Goal: Transaction & Acquisition: Download file/media

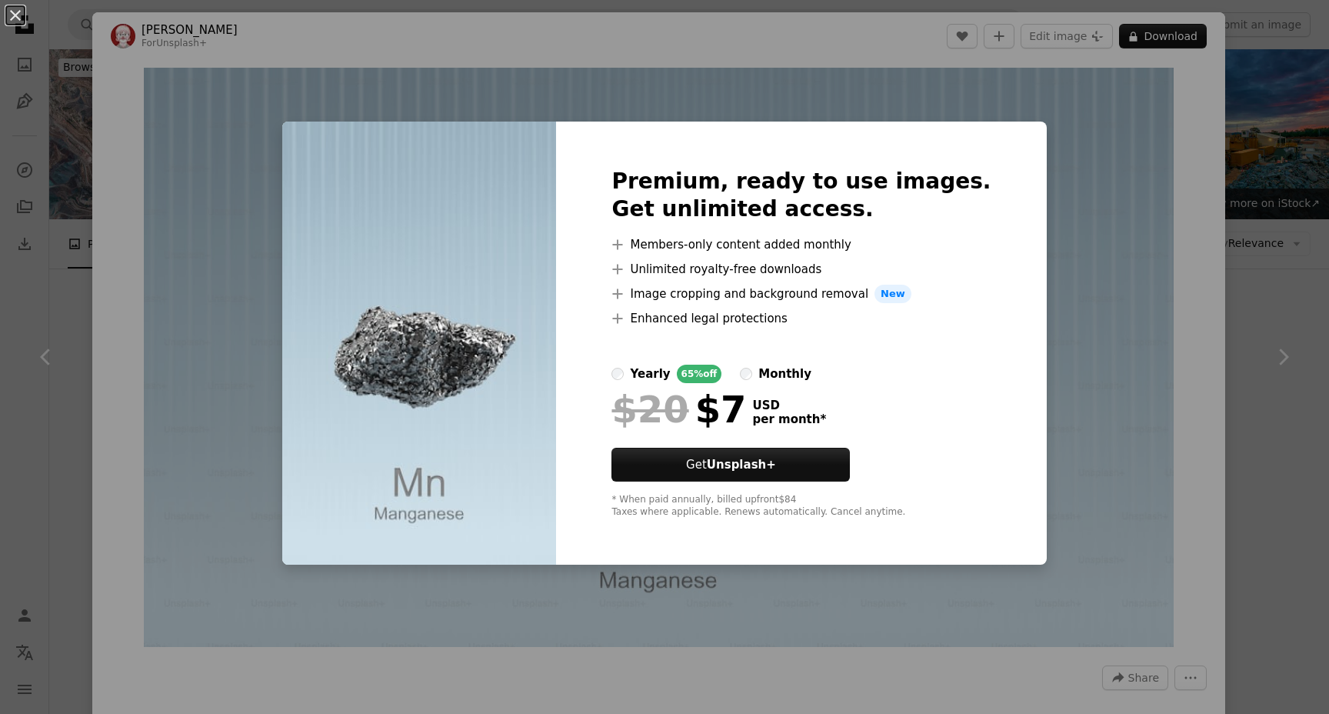
scroll to position [3460, 0]
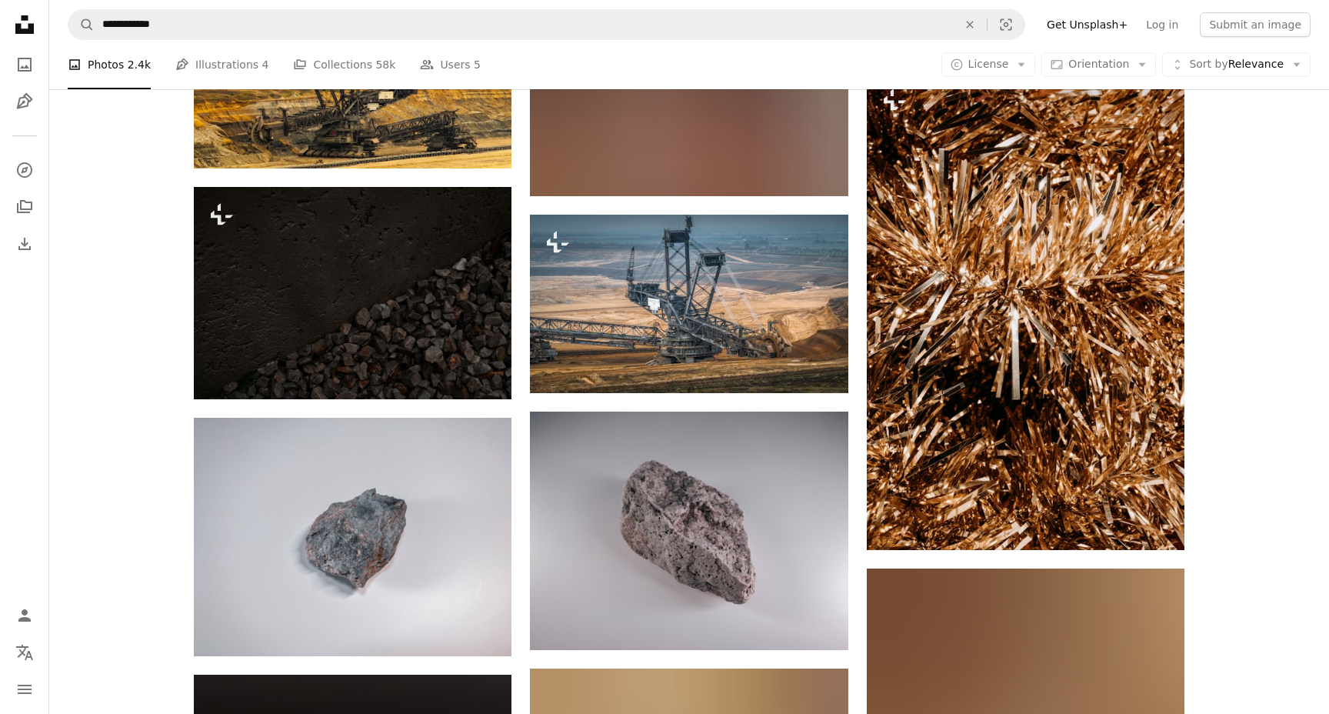
scroll to position [9406, 0]
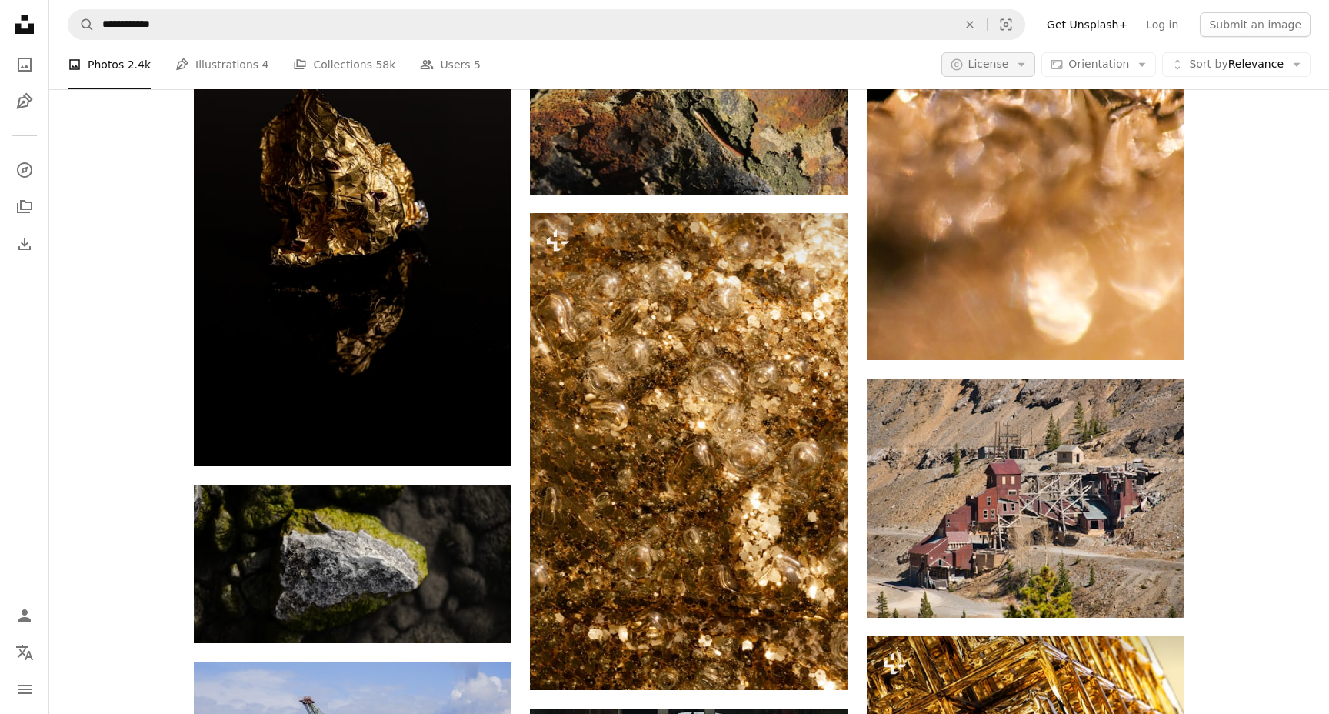
click at [1019, 62] on button "A copyright icon © License Arrow down" at bounding box center [988, 64] width 95 height 25
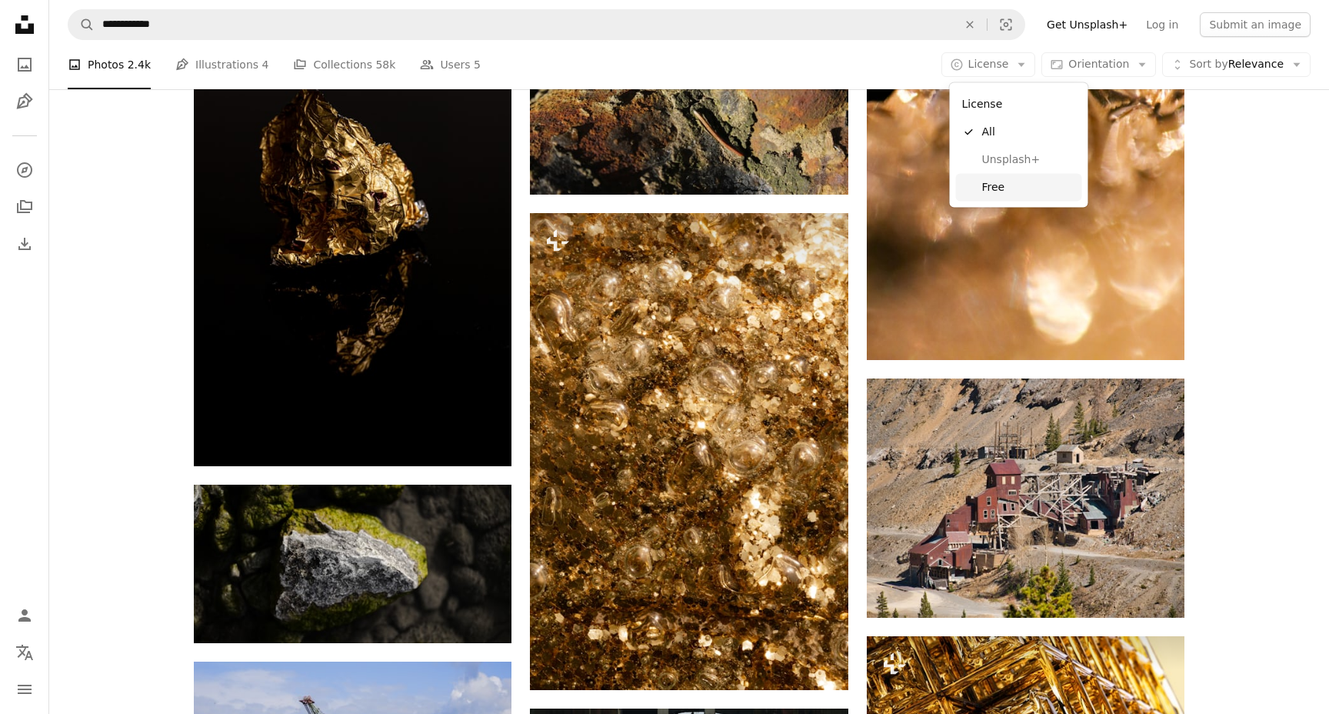
click at [1000, 187] on span "Free" at bounding box center [1029, 186] width 94 height 15
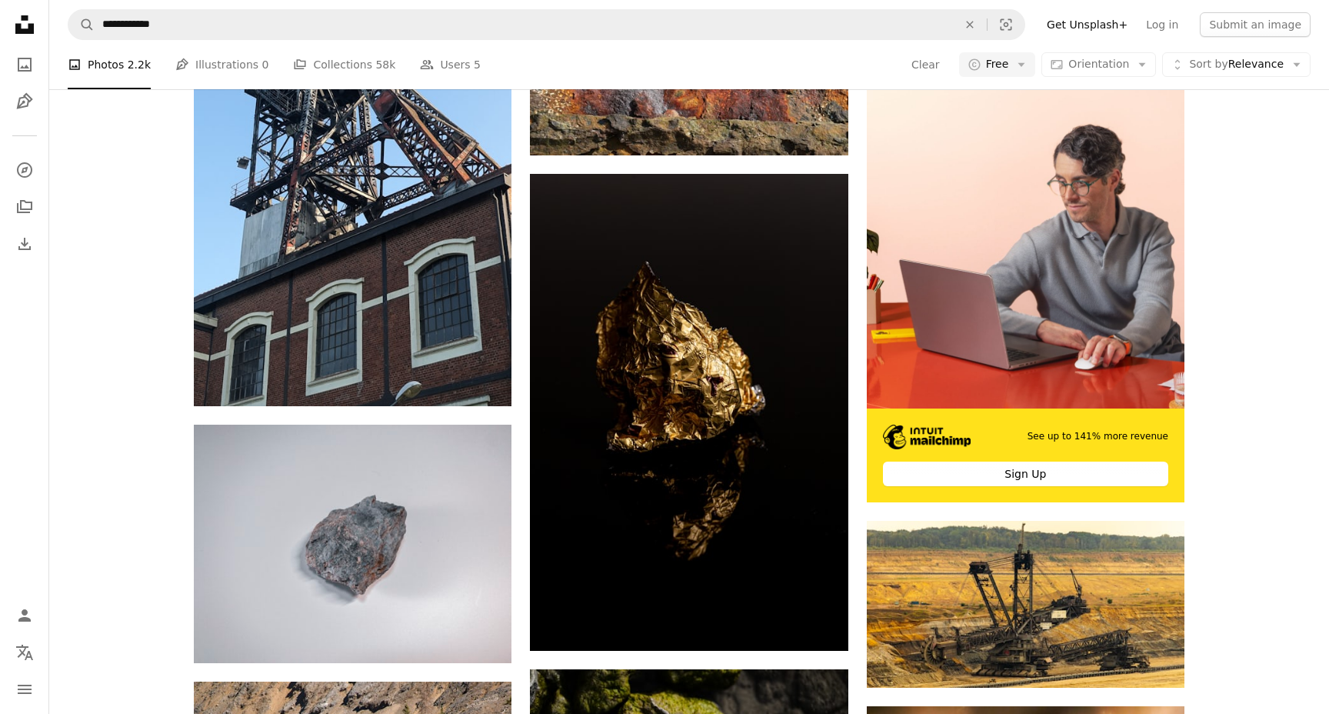
scroll to position [6746, 0]
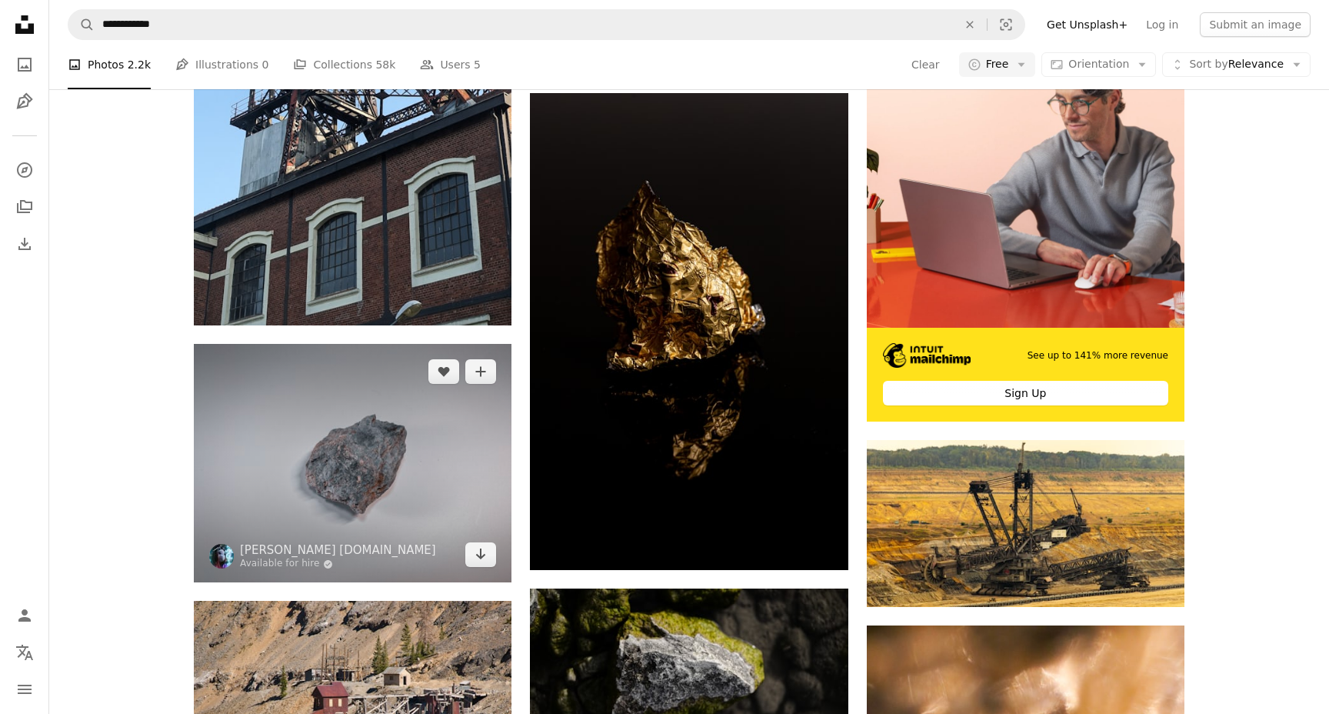
click at [354, 466] on img at bounding box center [353, 463] width 318 height 238
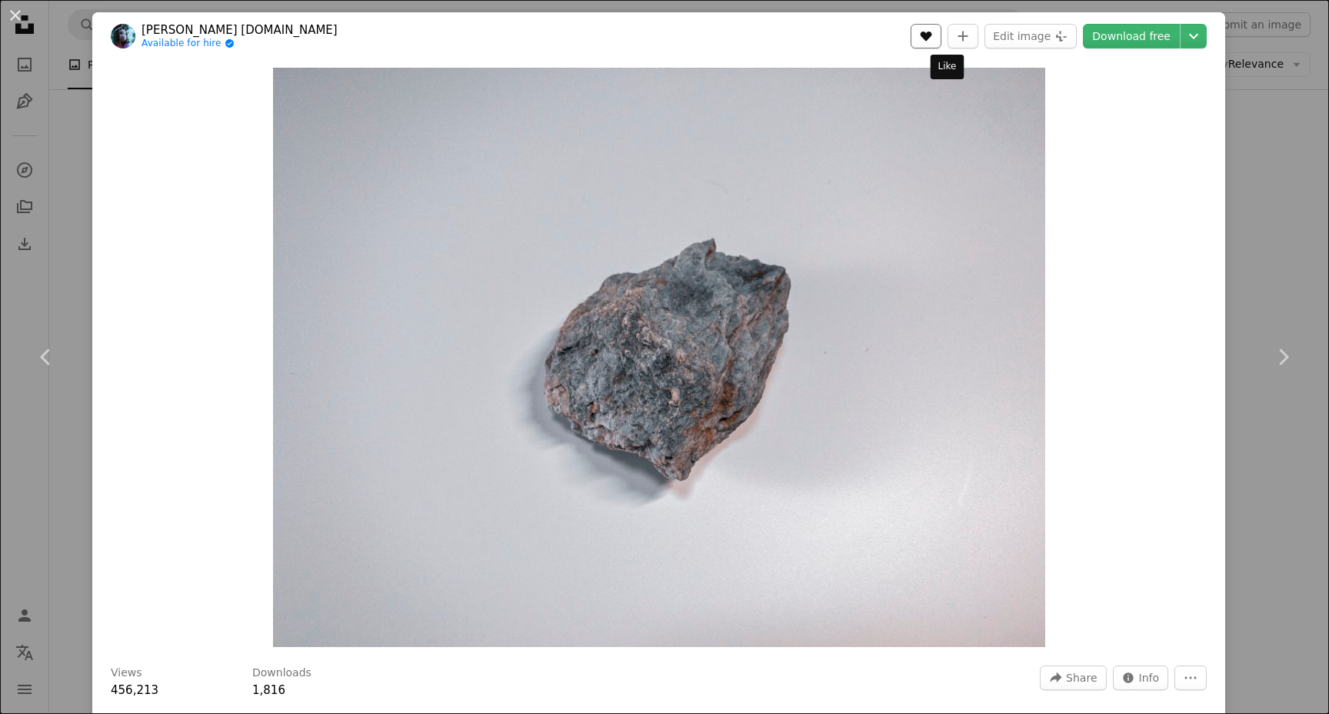
click at [932, 34] on icon "Like" at bounding box center [926, 37] width 12 height 10
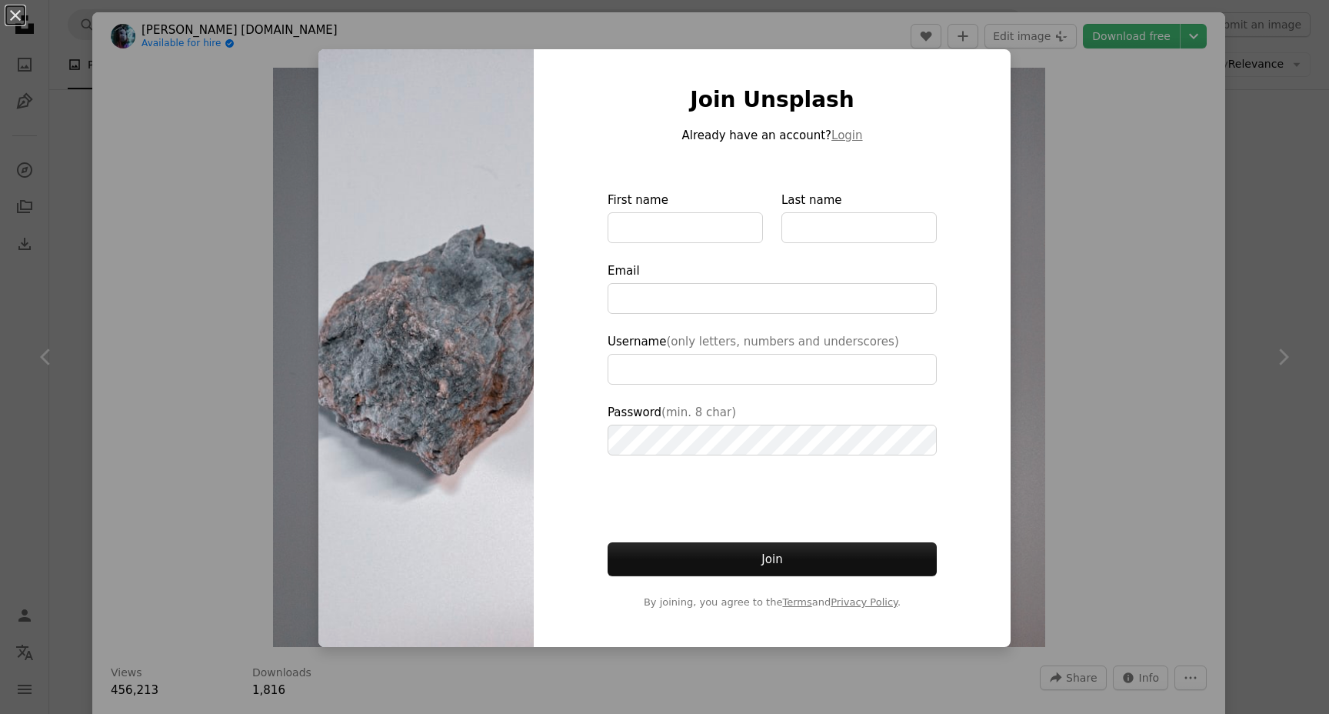
click at [241, 117] on div "An X shape Join Unsplash Already have an account? Login First name Last name Em…" at bounding box center [664, 357] width 1329 height 714
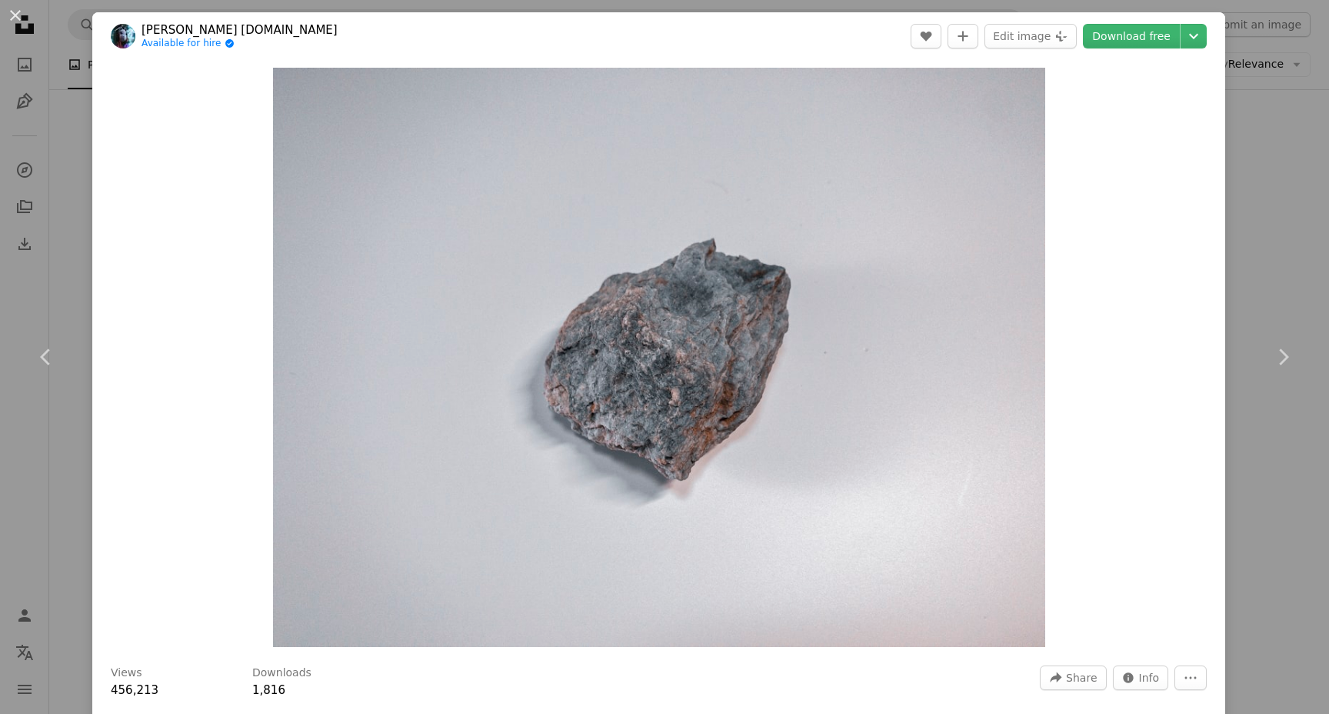
click at [241, 117] on div "Zoom in" at bounding box center [658, 357] width 1133 height 594
click at [1286, 102] on div "An X shape Chevron left Chevron right [PERSON_NAME] [DOMAIN_NAME] Available for…" at bounding box center [664, 357] width 1329 height 714
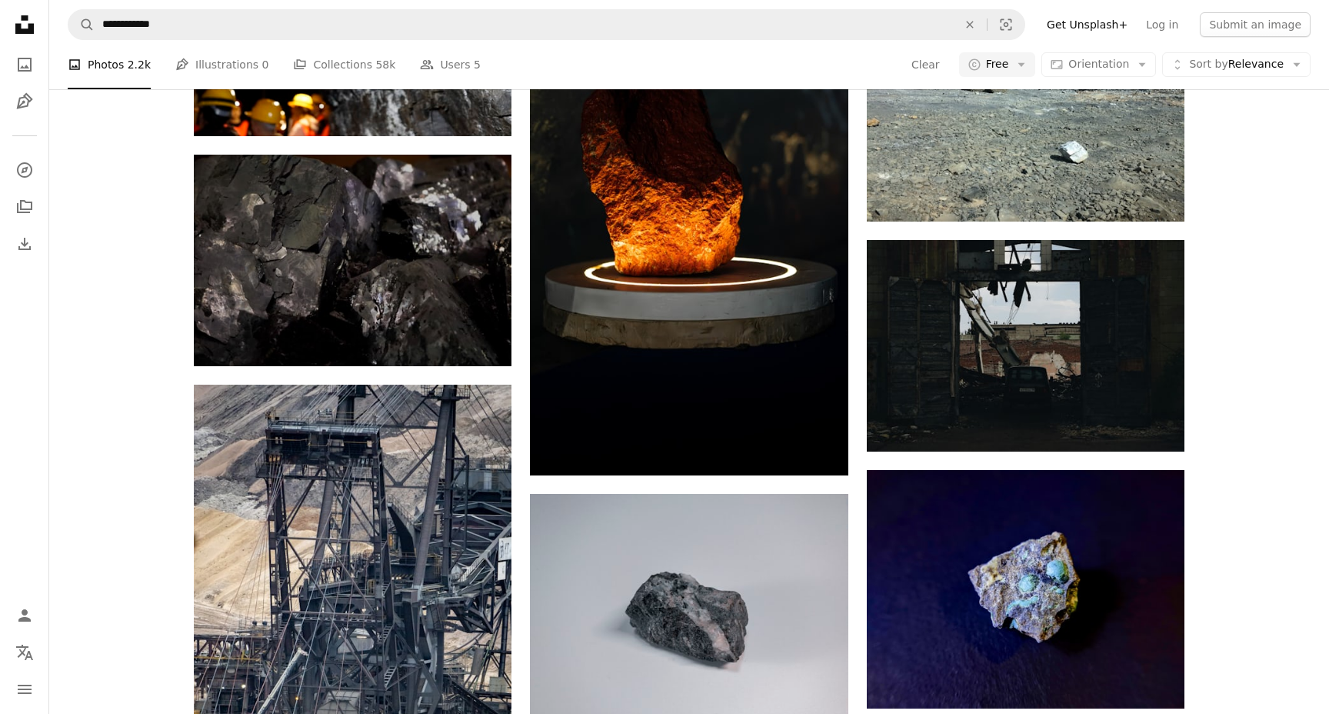
scroll to position [8382, 0]
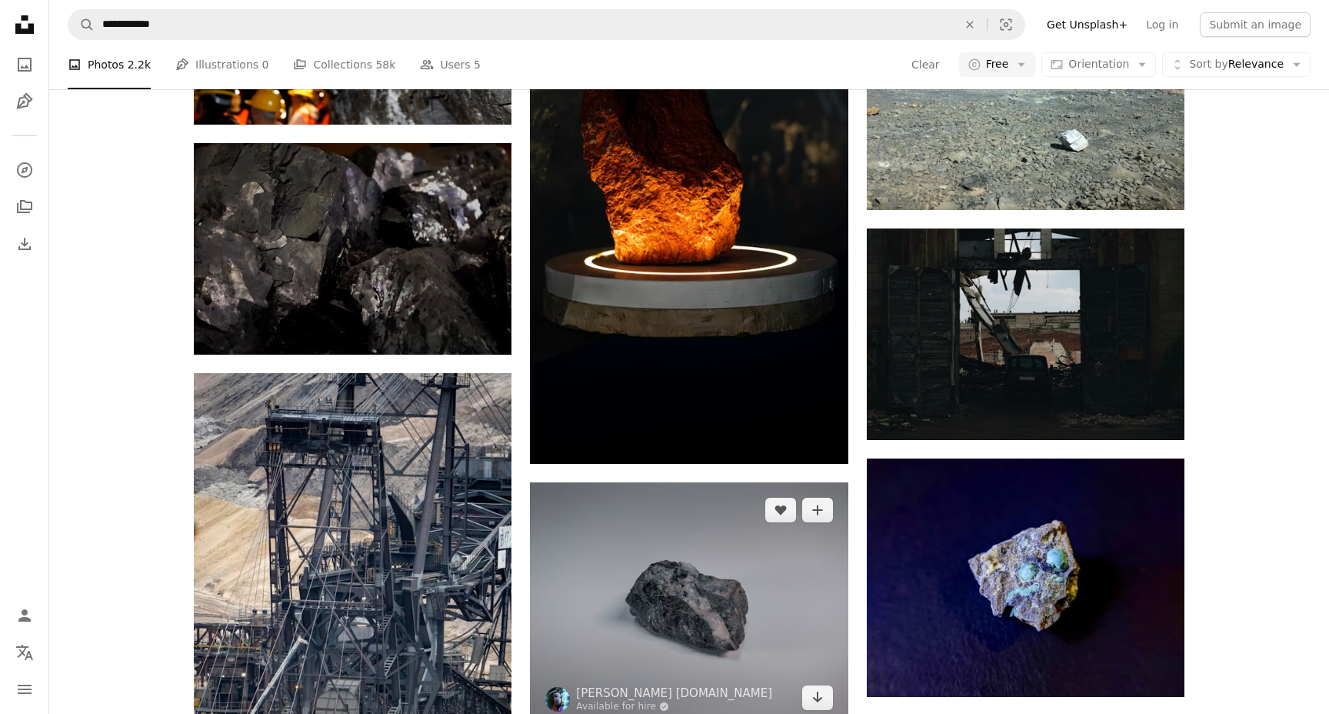
click at [728, 645] on img at bounding box center [689, 603] width 318 height 243
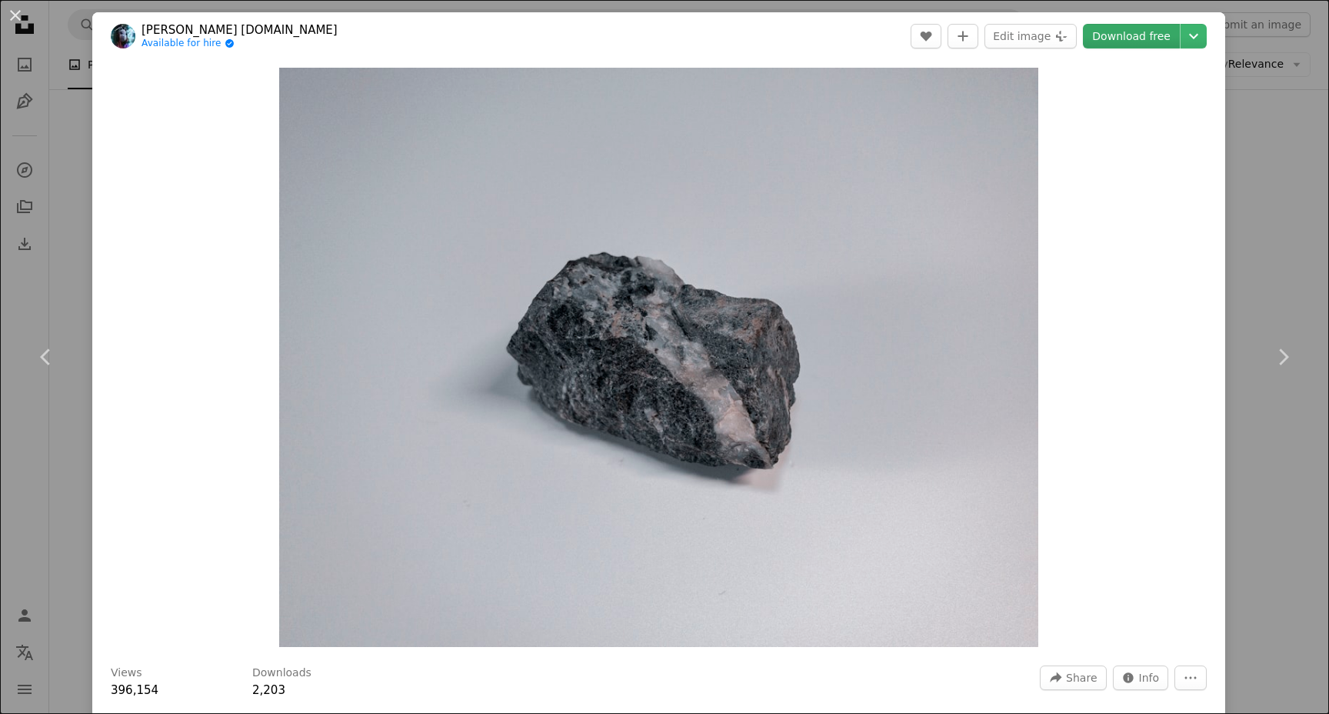
click at [1161, 33] on link "Download free" at bounding box center [1131, 36] width 97 height 25
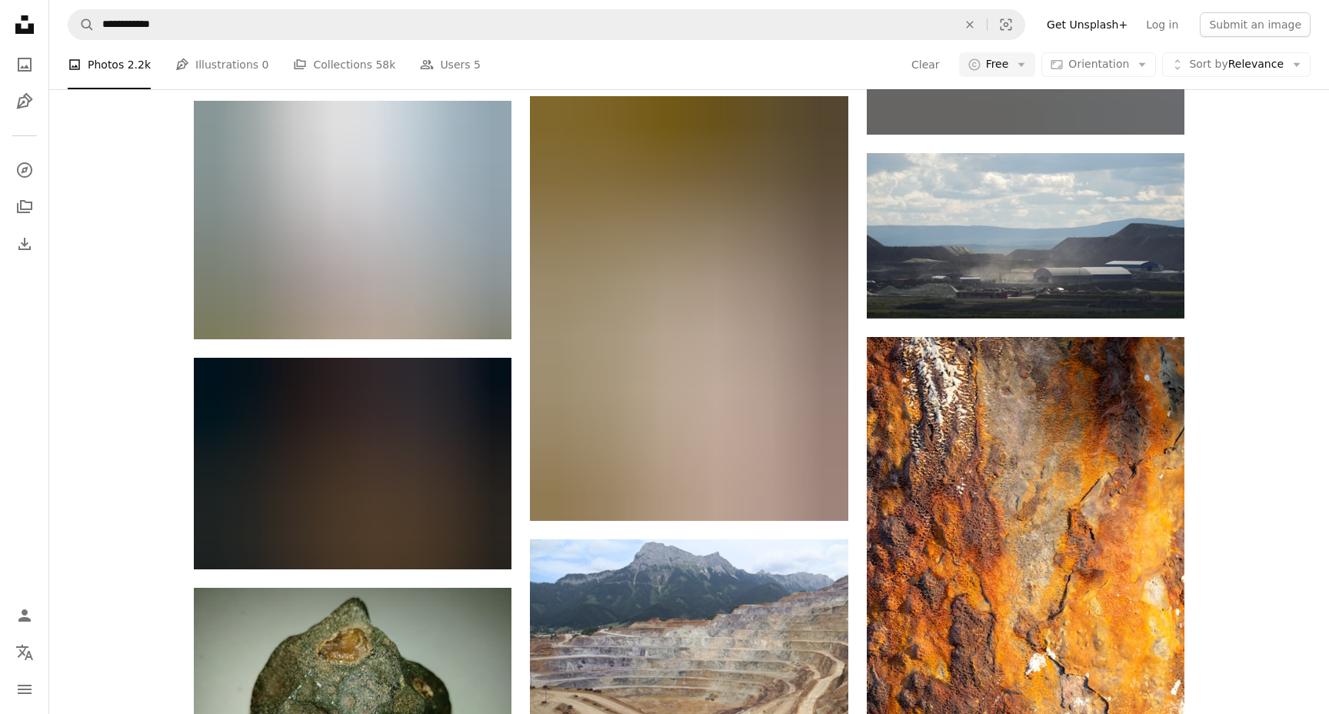
scroll to position [16311, 0]
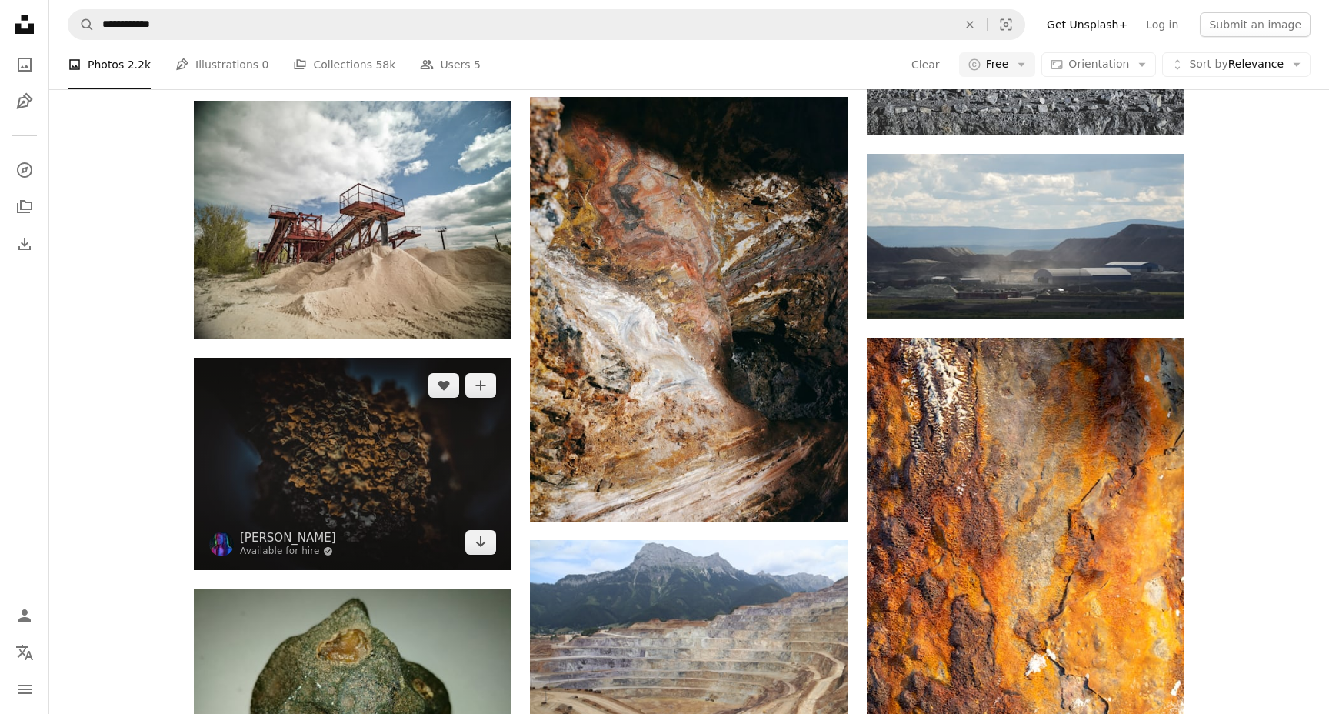
click at [391, 495] on img at bounding box center [353, 463] width 318 height 211
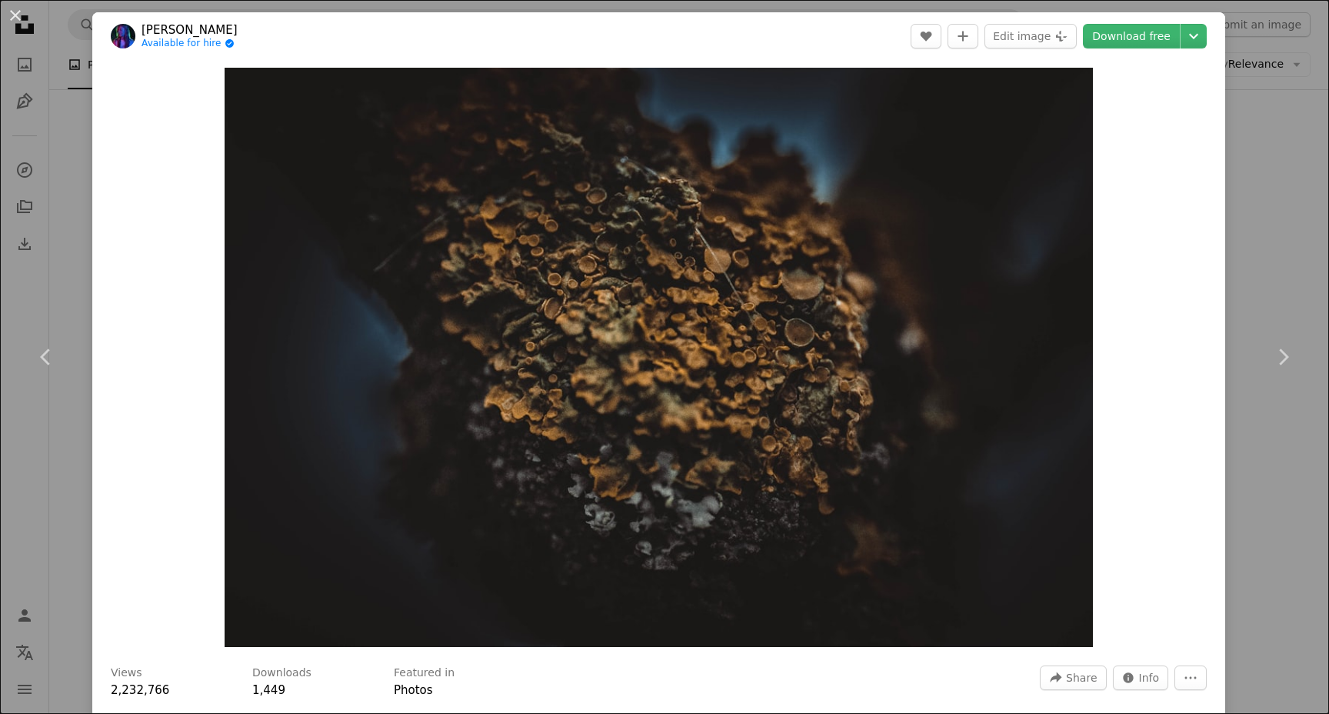
click at [1295, 103] on div "An X shape Chevron left Chevron right [PERSON_NAME] Available for hire A checkm…" at bounding box center [664, 357] width 1329 height 714
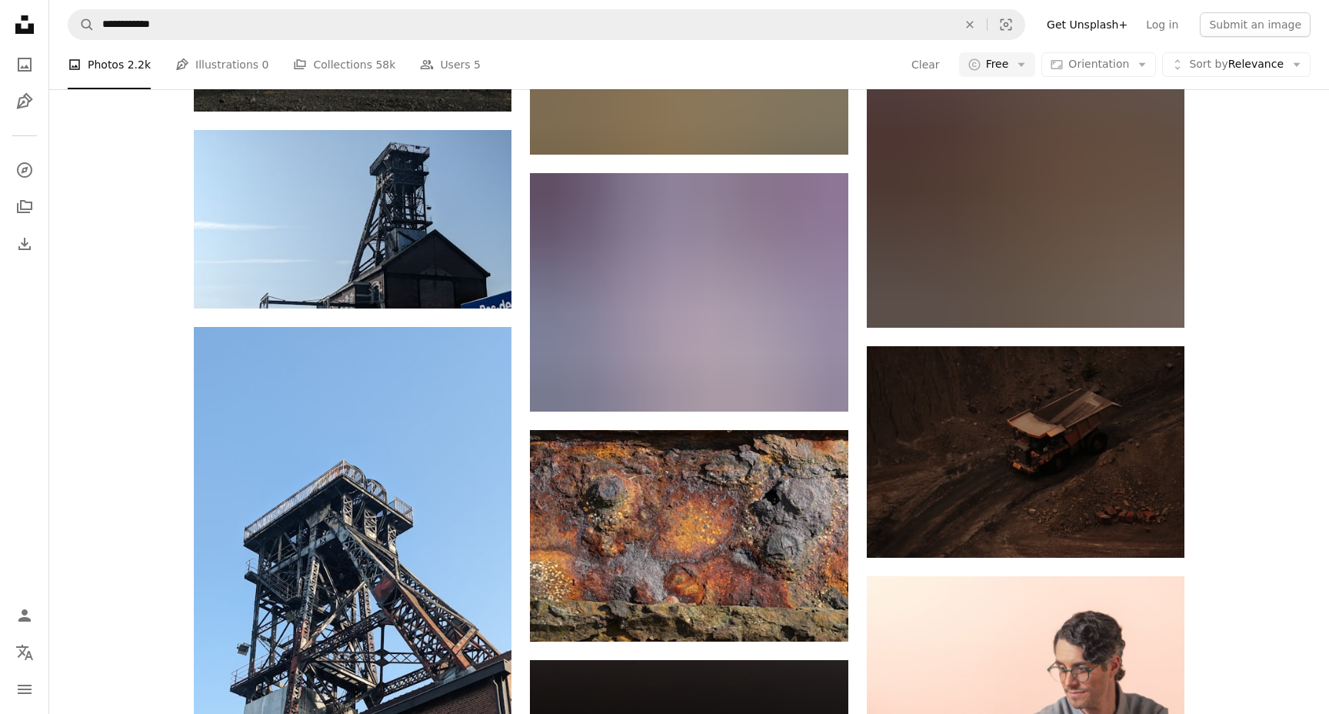
scroll to position [6170, 0]
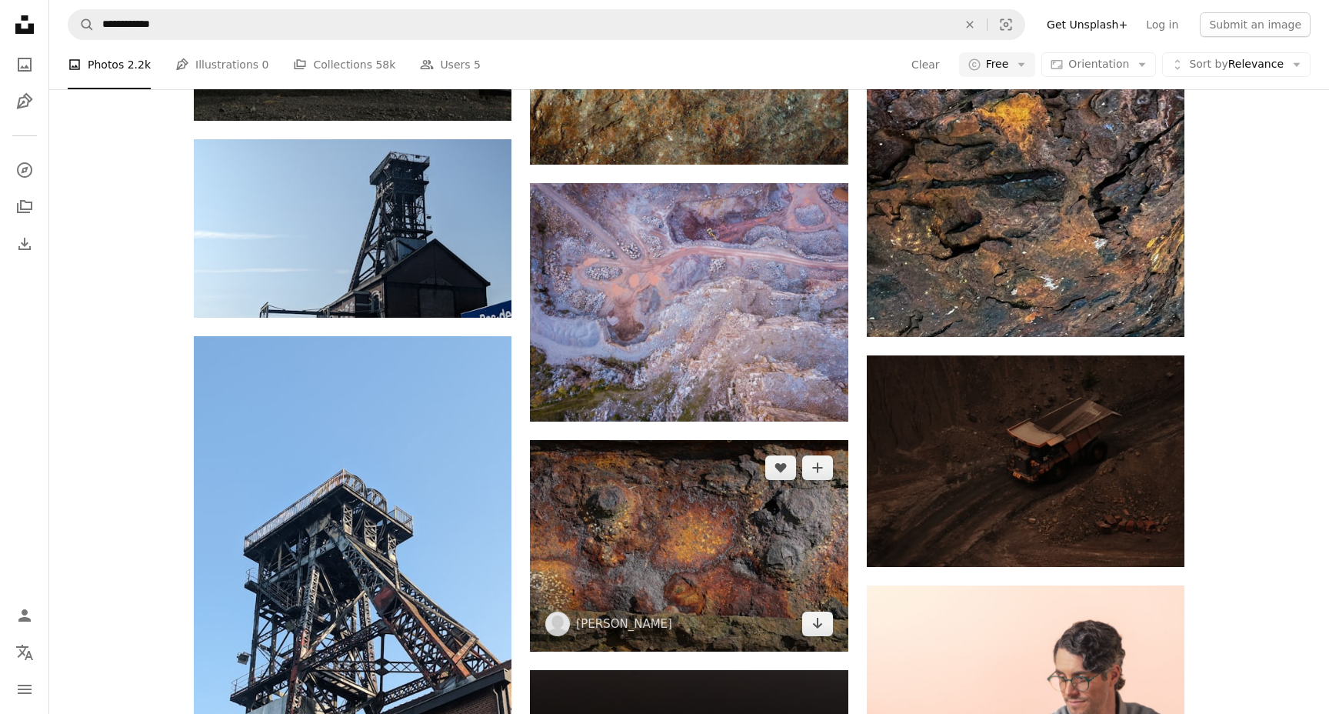
click at [786, 489] on img at bounding box center [689, 545] width 318 height 211
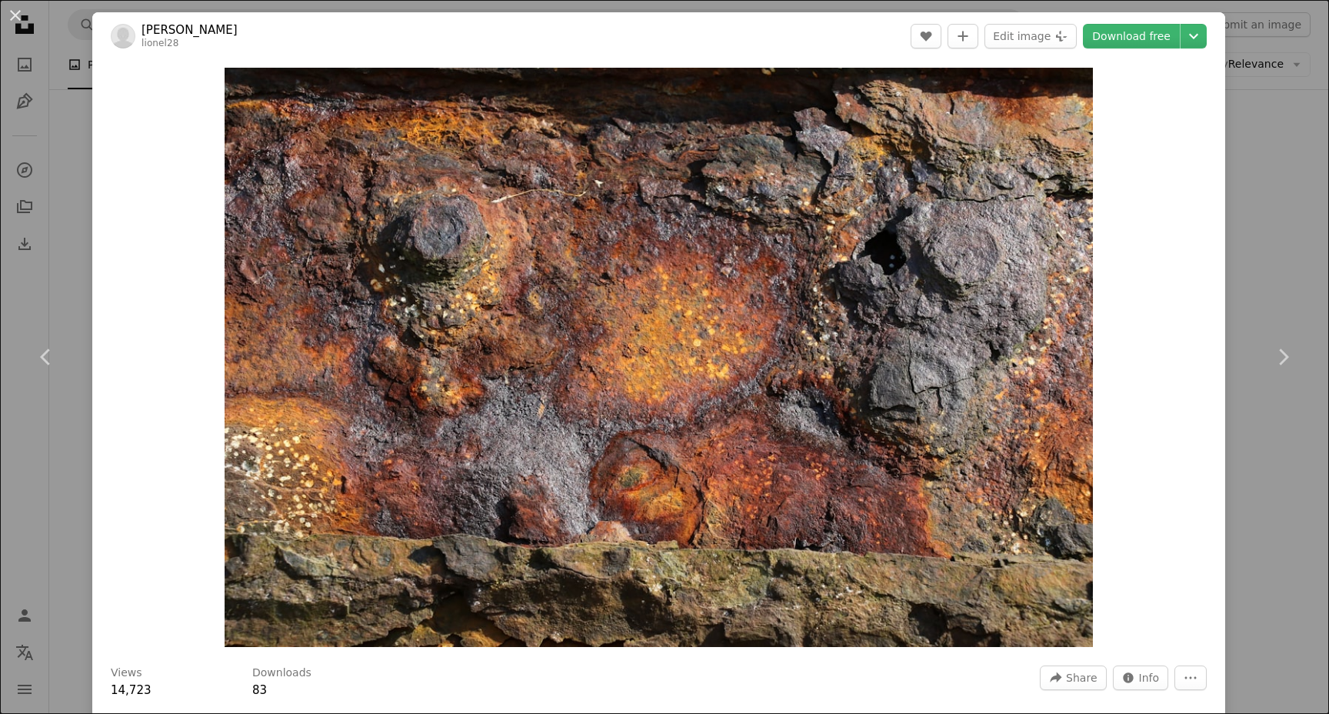
click at [1278, 68] on div "An X shape Chevron left Chevron right [PERSON_NAME] lionel28 A heart A plus sig…" at bounding box center [664, 357] width 1329 height 714
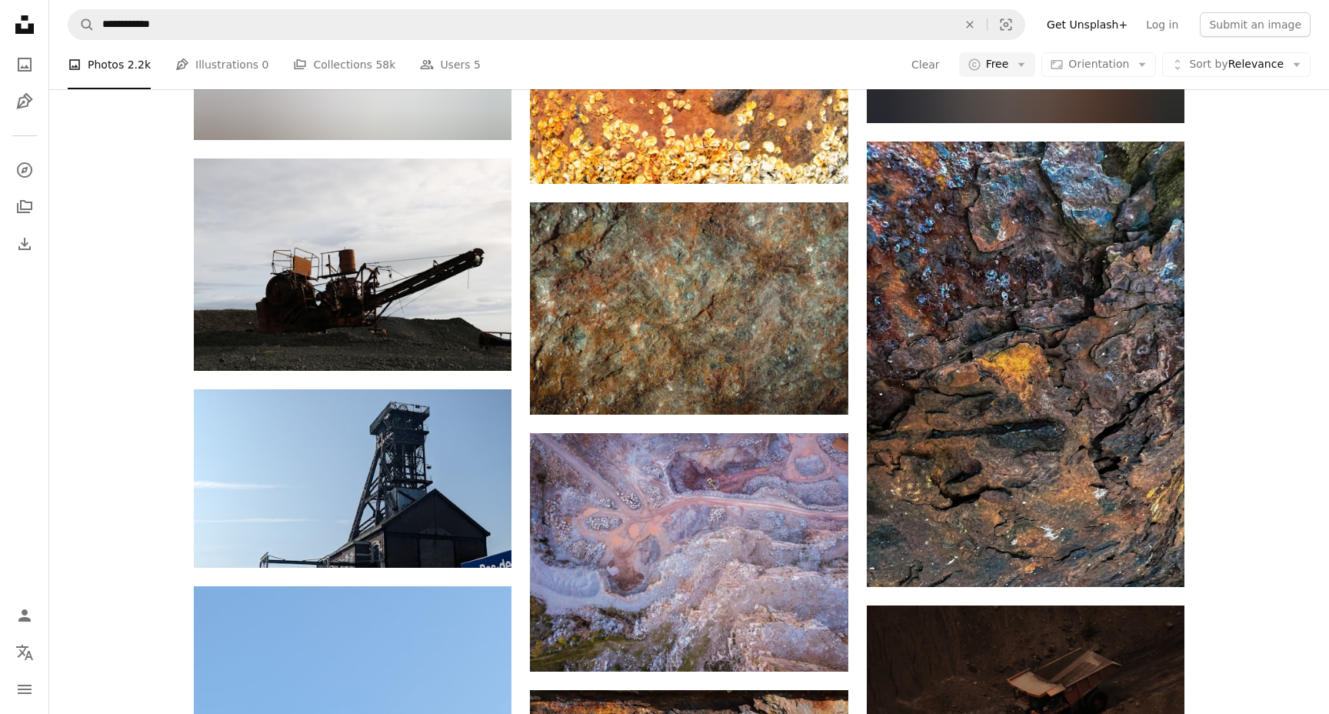
scroll to position [5919, 0]
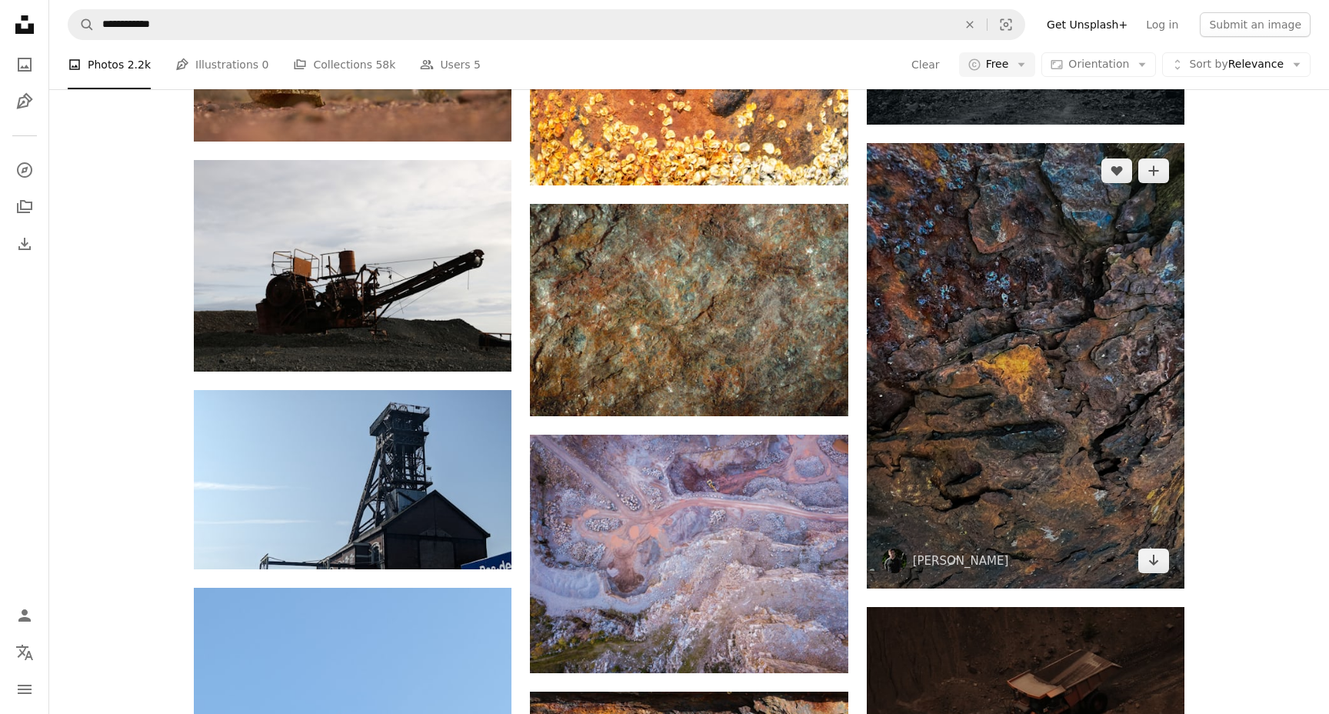
click at [1083, 281] on img at bounding box center [1026, 365] width 318 height 445
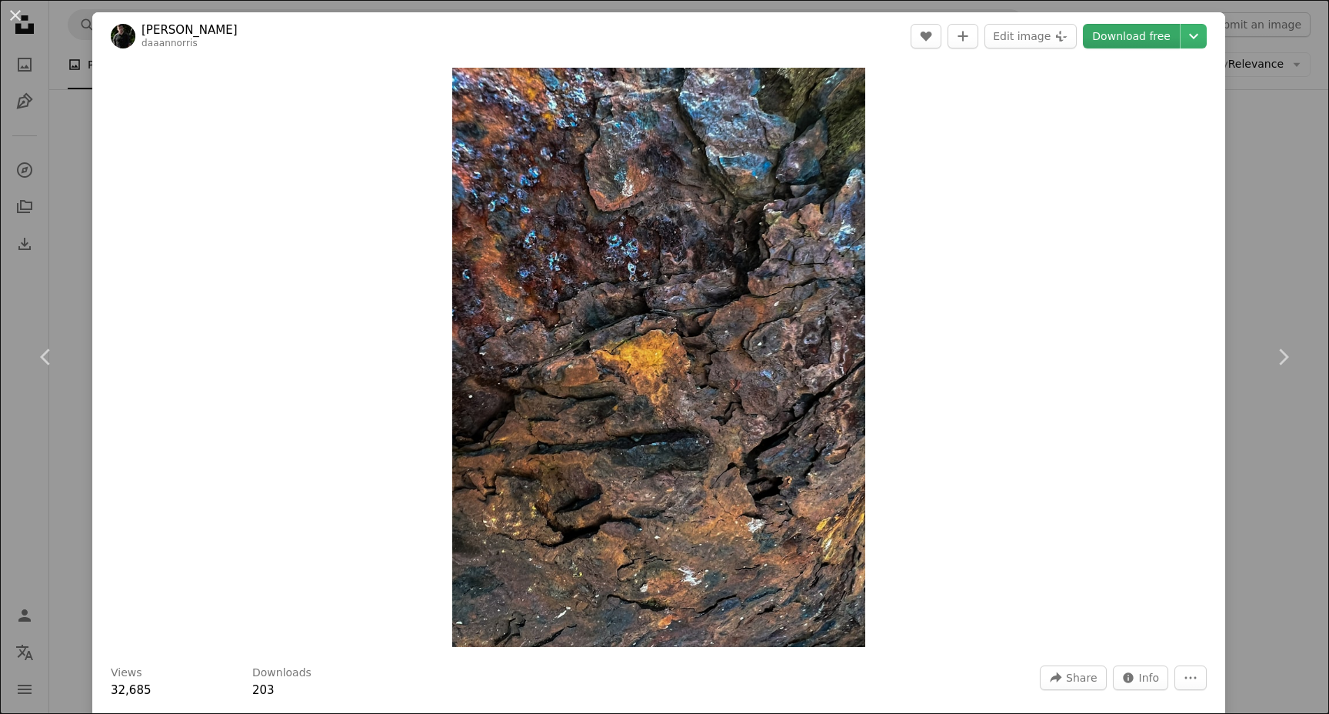
click at [1170, 32] on link "Download free" at bounding box center [1131, 36] width 97 height 25
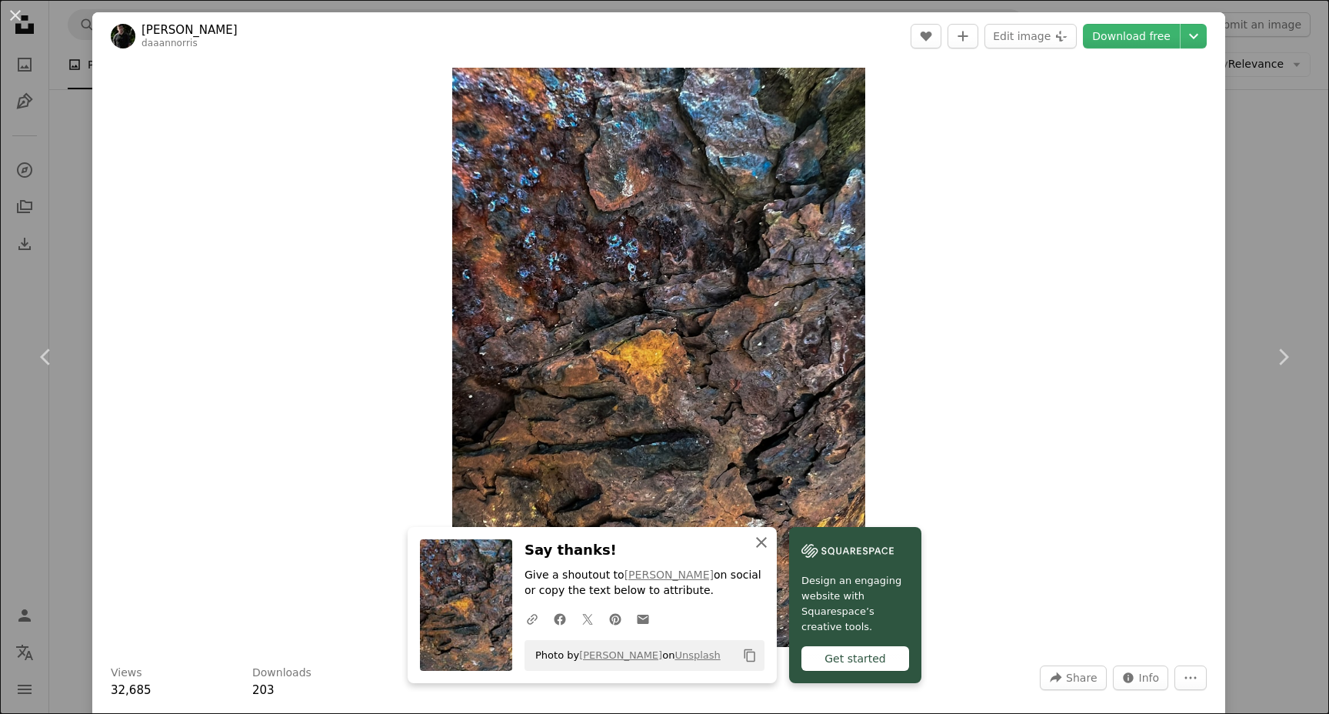
click at [758, 550] on icon "An X shape" at bounding box center [761, 542] width 18 height 18
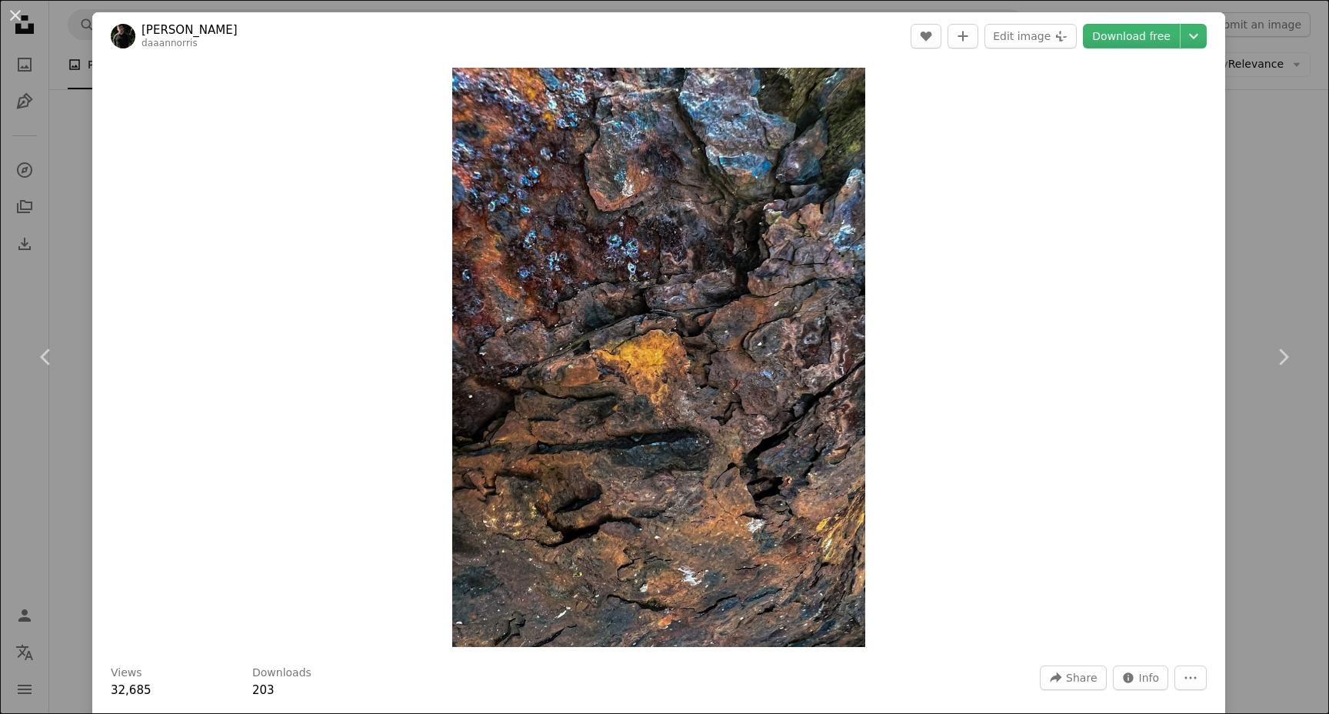
click at [1285, 78] on div "An X shape Chevron left Chevron right [PERSON_NAME] daaannorris A heart A plus …" at bounding box center [664, 357] width 1329 height 714
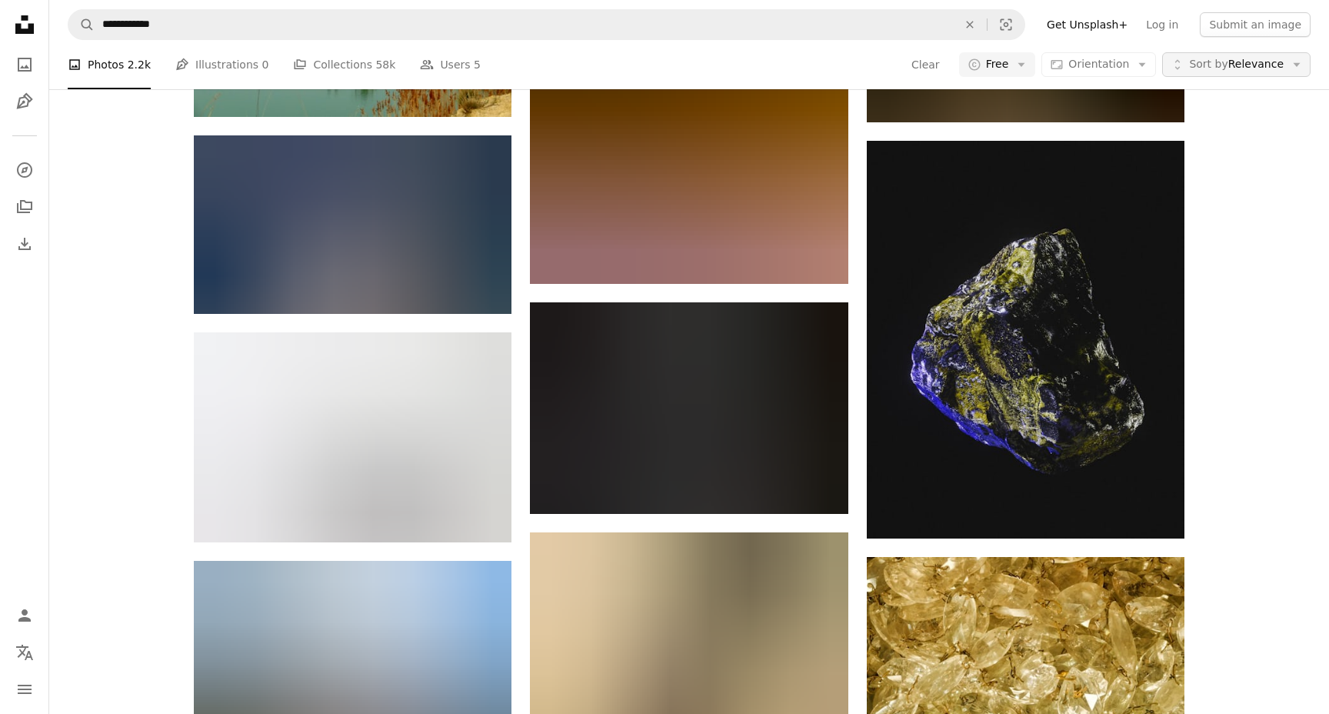
scroll to position [25502, 0]
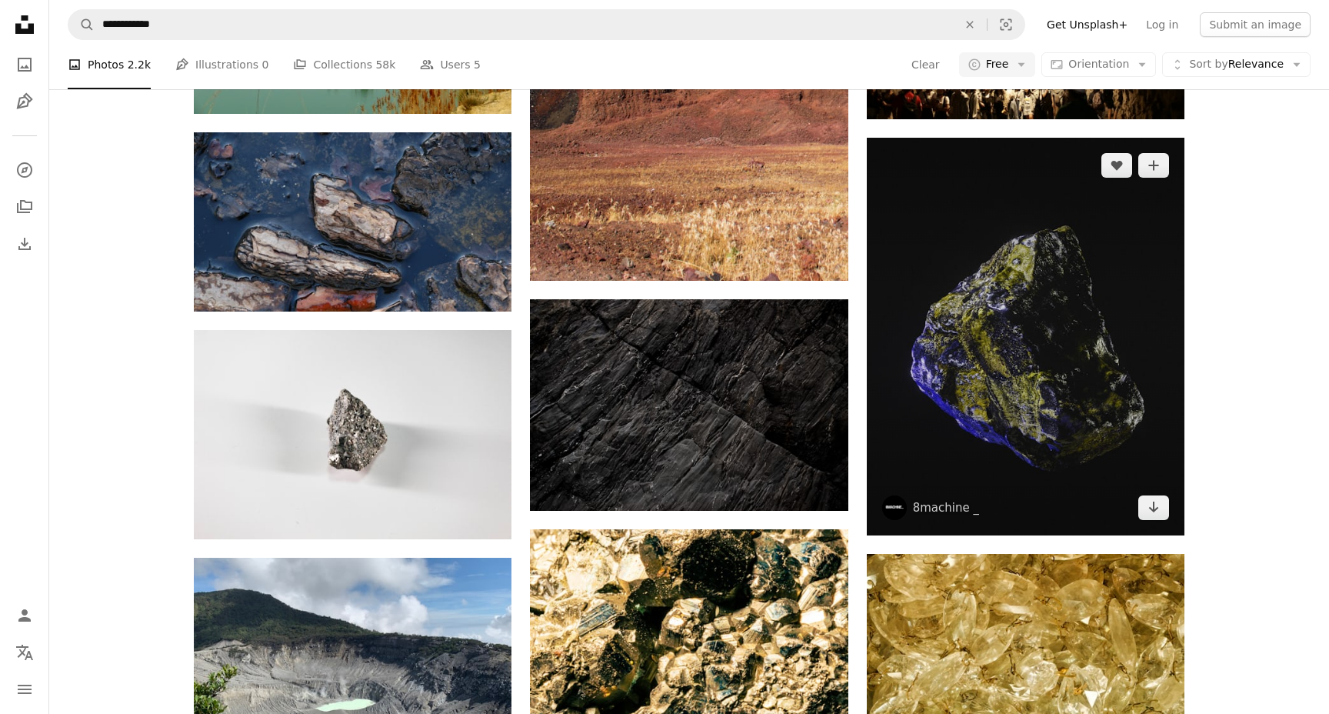
click at [1023, 333] on img at bounding box center [1026, 337] width 318 height 398
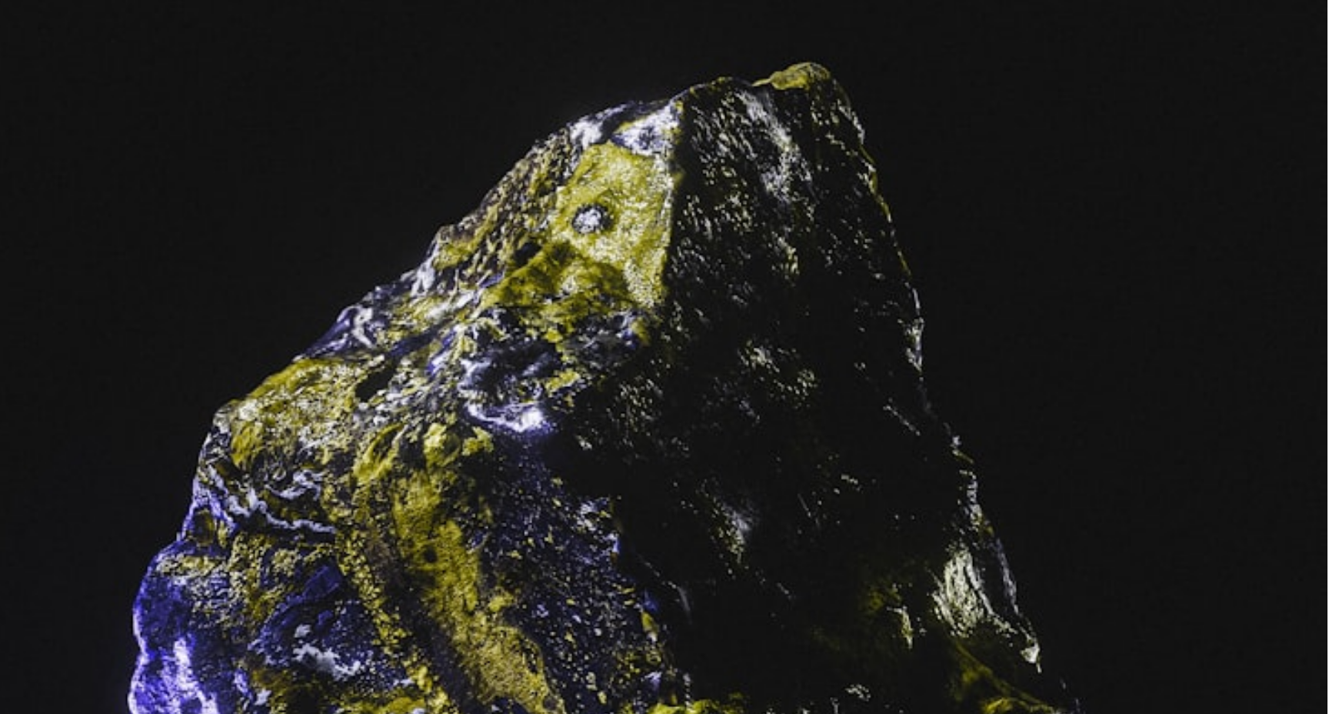
scroll to position [25201, 0]
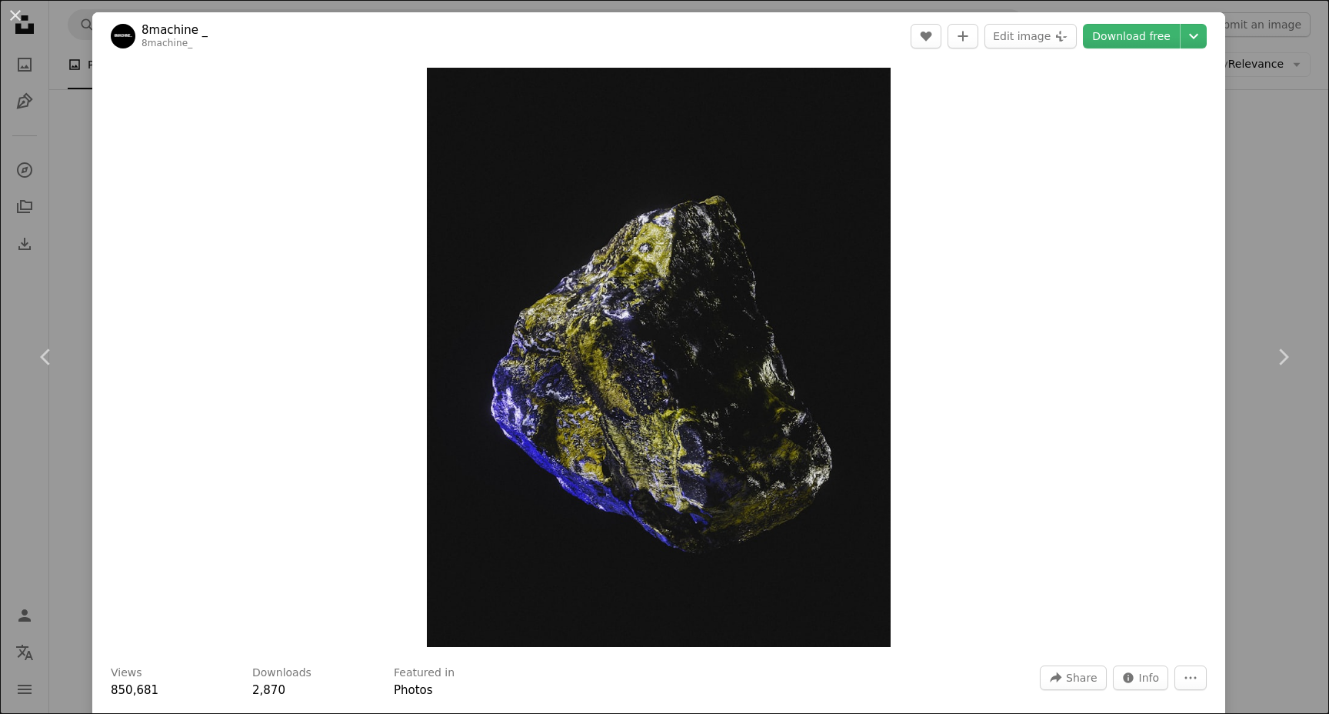
click at [1293, 211] on div "An X shape Chevron left Chevron right 8machine _ 8machine_ A heart A plus sign …" at bounding box center [664, 357] width 1329 height 714
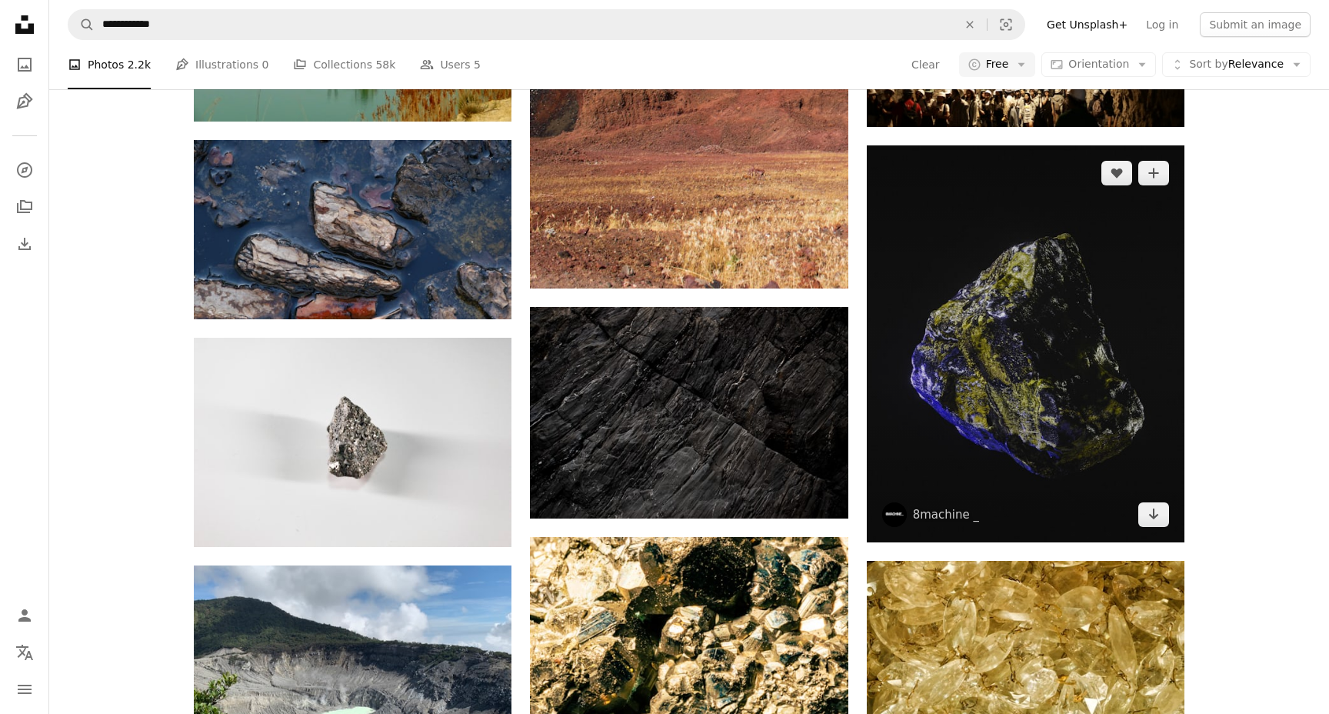
scroll to position [25493, 0]
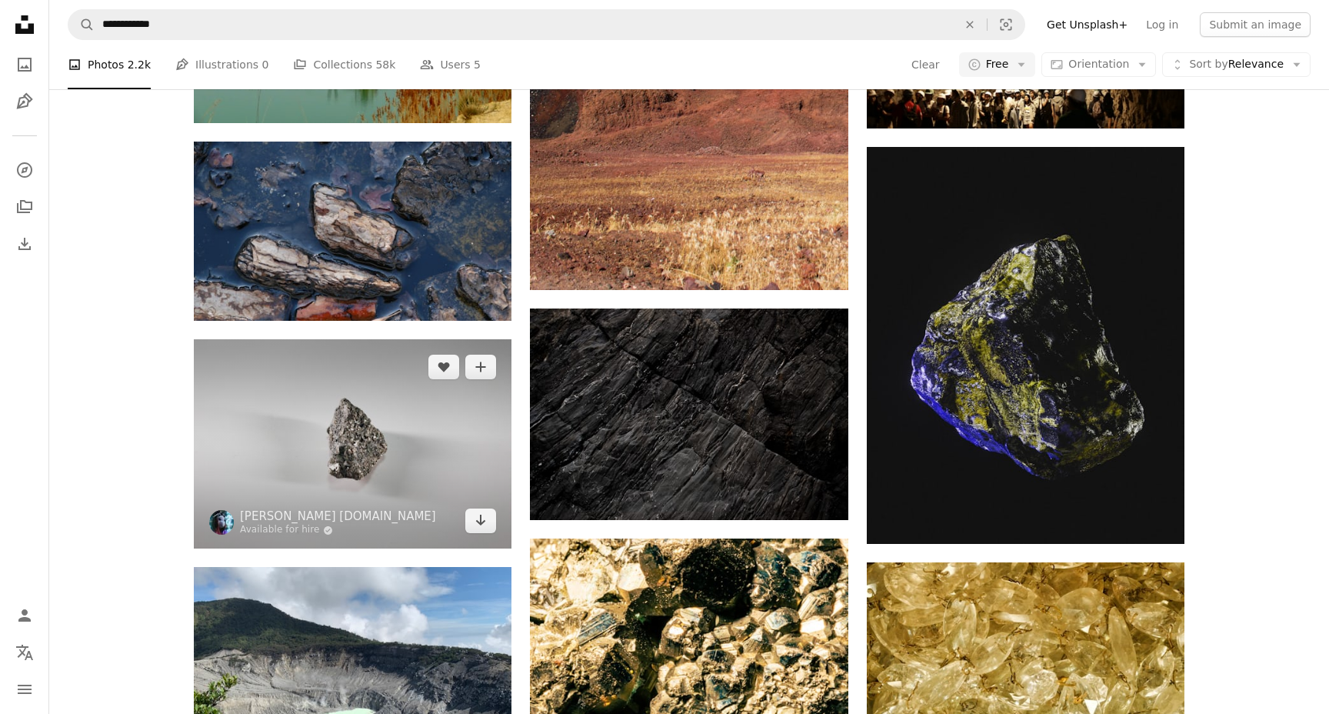
click at [343, 411] on img at bounding box center [353, 444] width 318 height 210
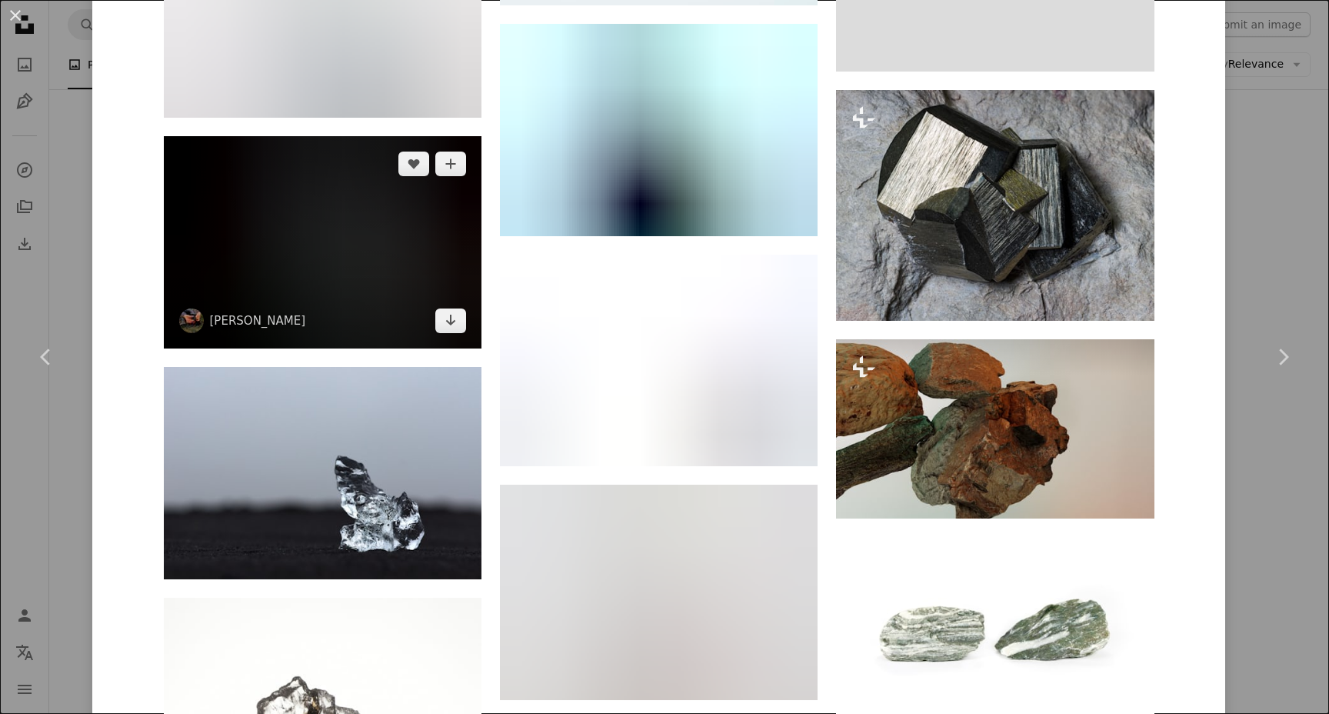
scroll to position [3572, 0]
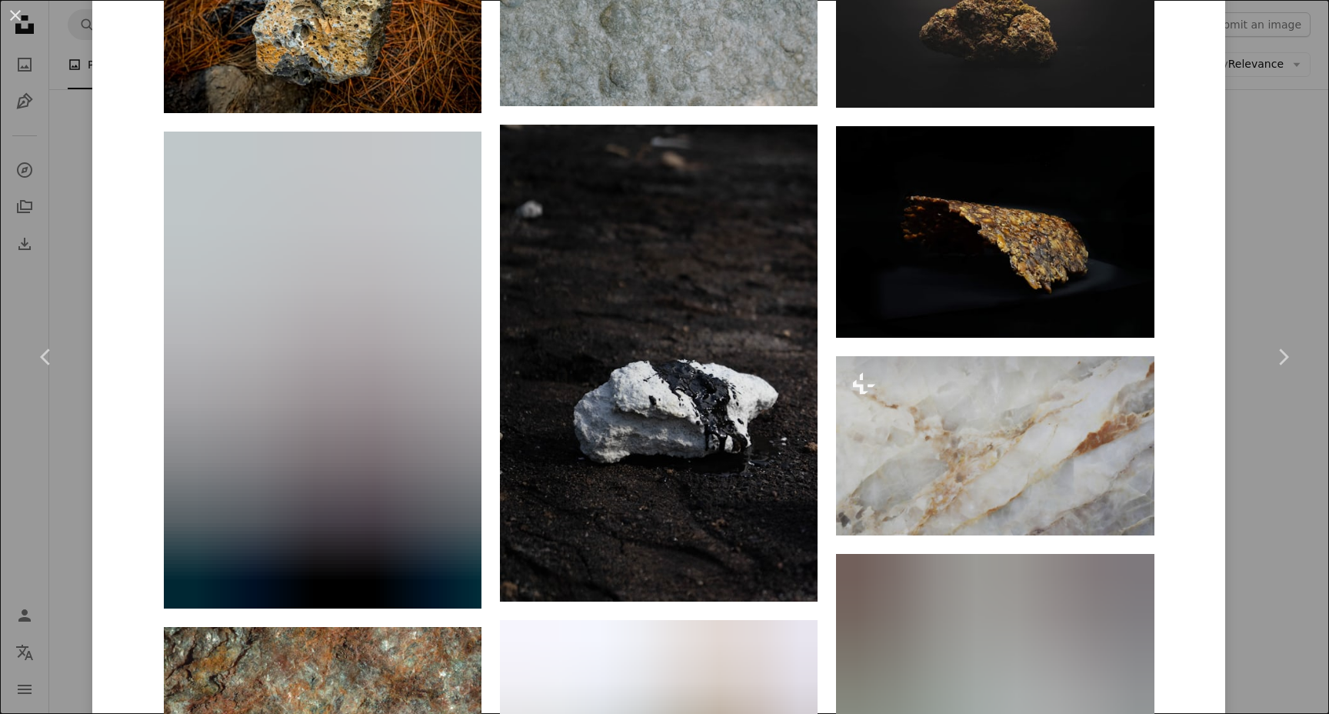
scroll to position [15037, 0]
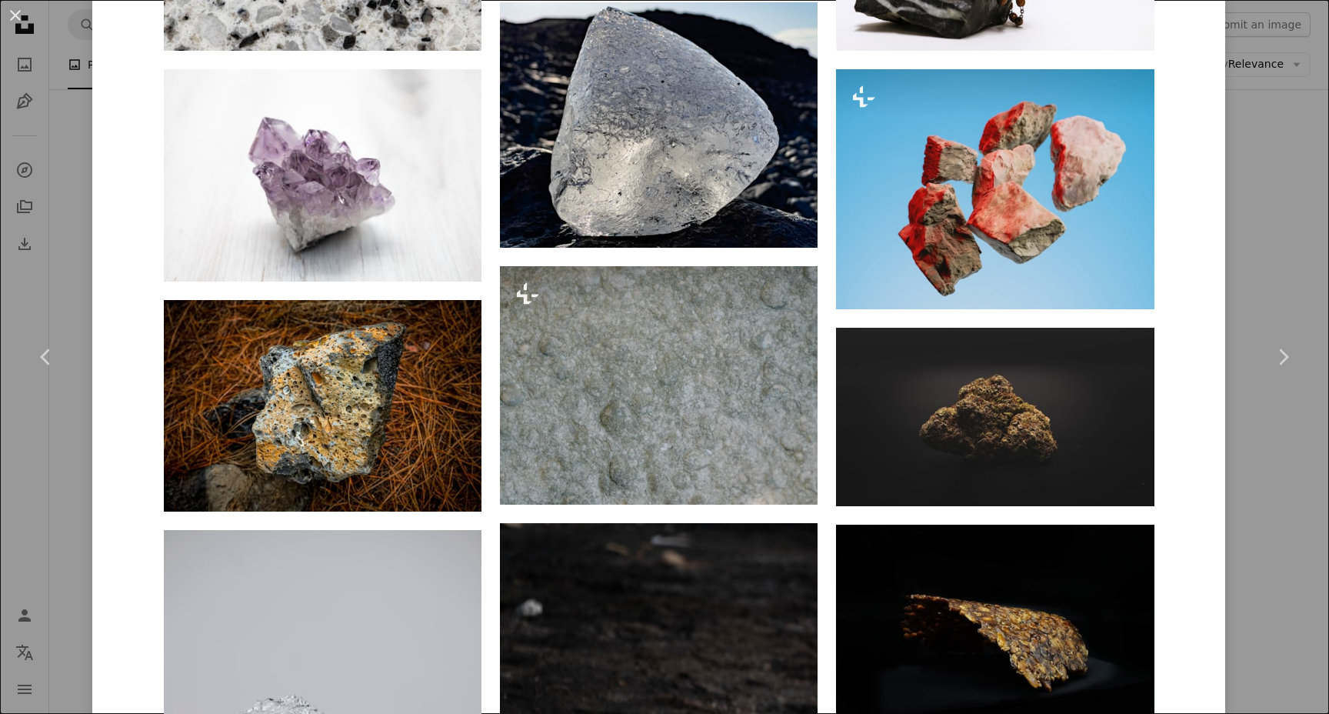
click at [1266, 153] on div "An X shape Chevron left Chevron right [PERSON_NAME] [DOMAIN_NAME] Available for…" at bounding box center [664, 357] width 1329 height 714
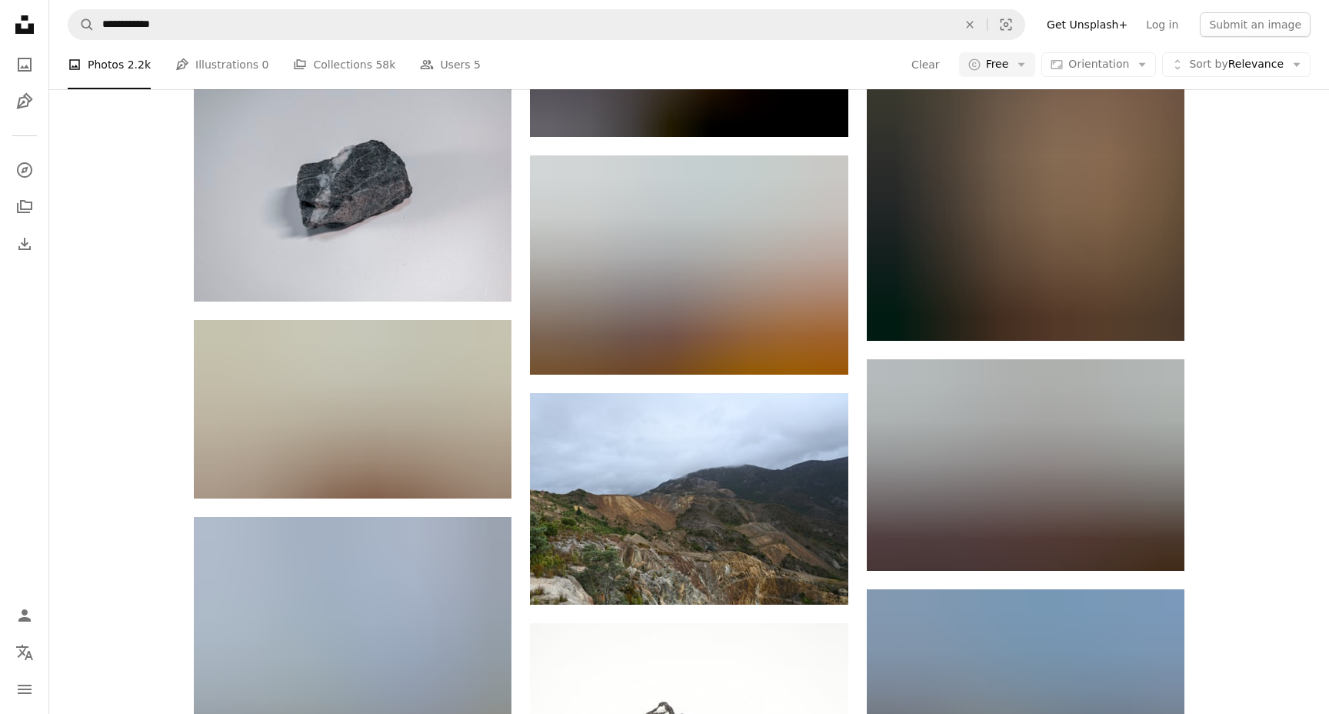
scroll to position [28417, 0]
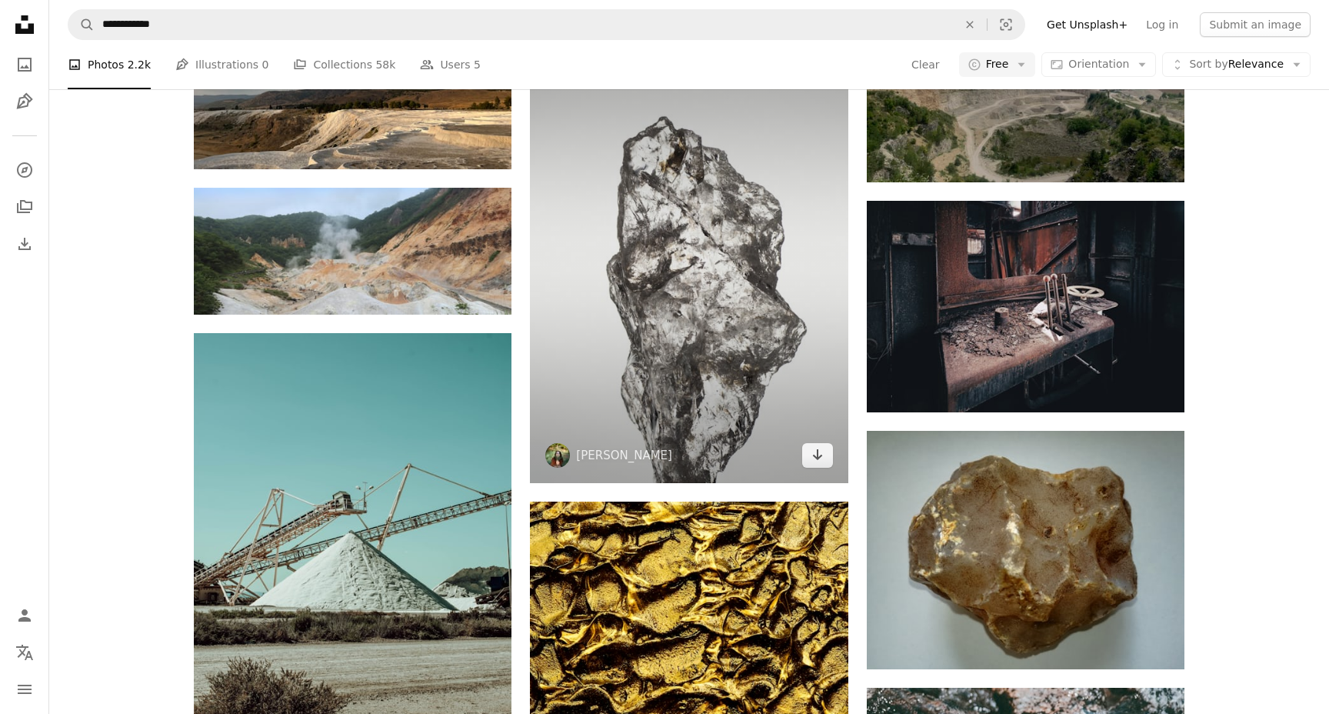
click at [757, 394] on img at bounding box center [689, 260] width 318 height 445
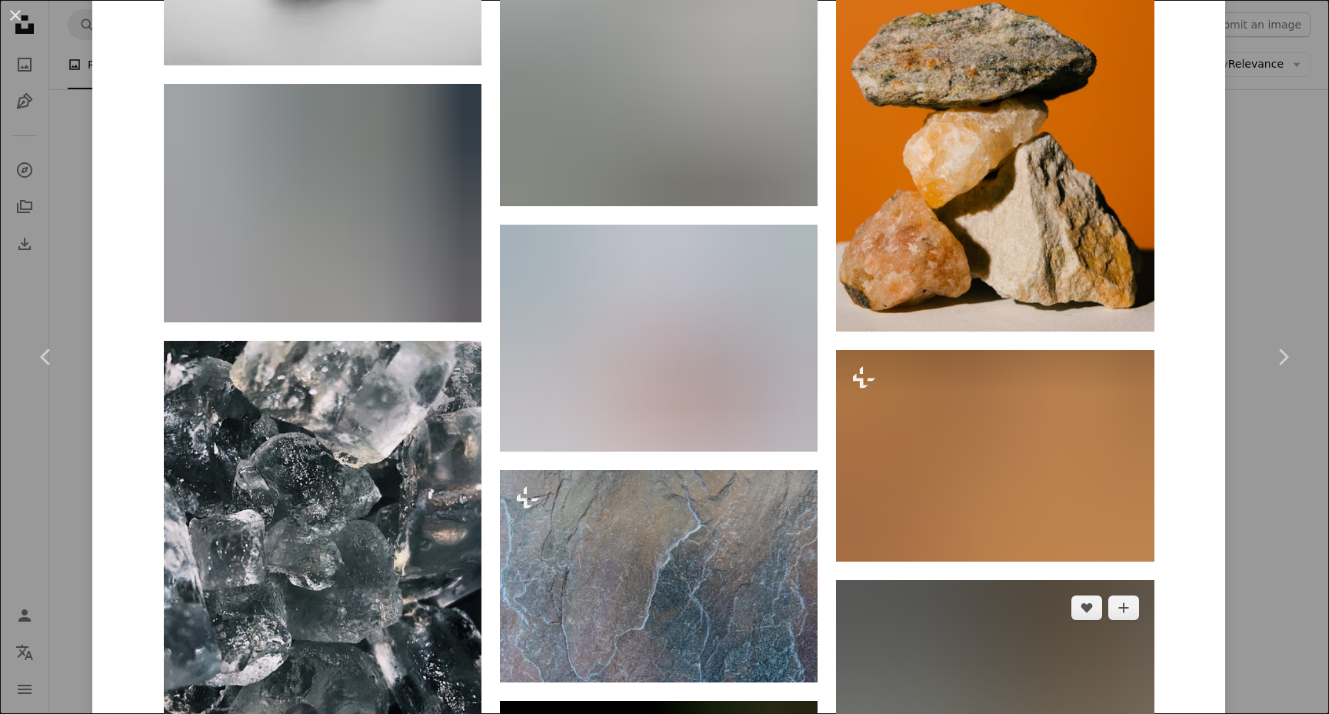
scroll to position [20612, 0]
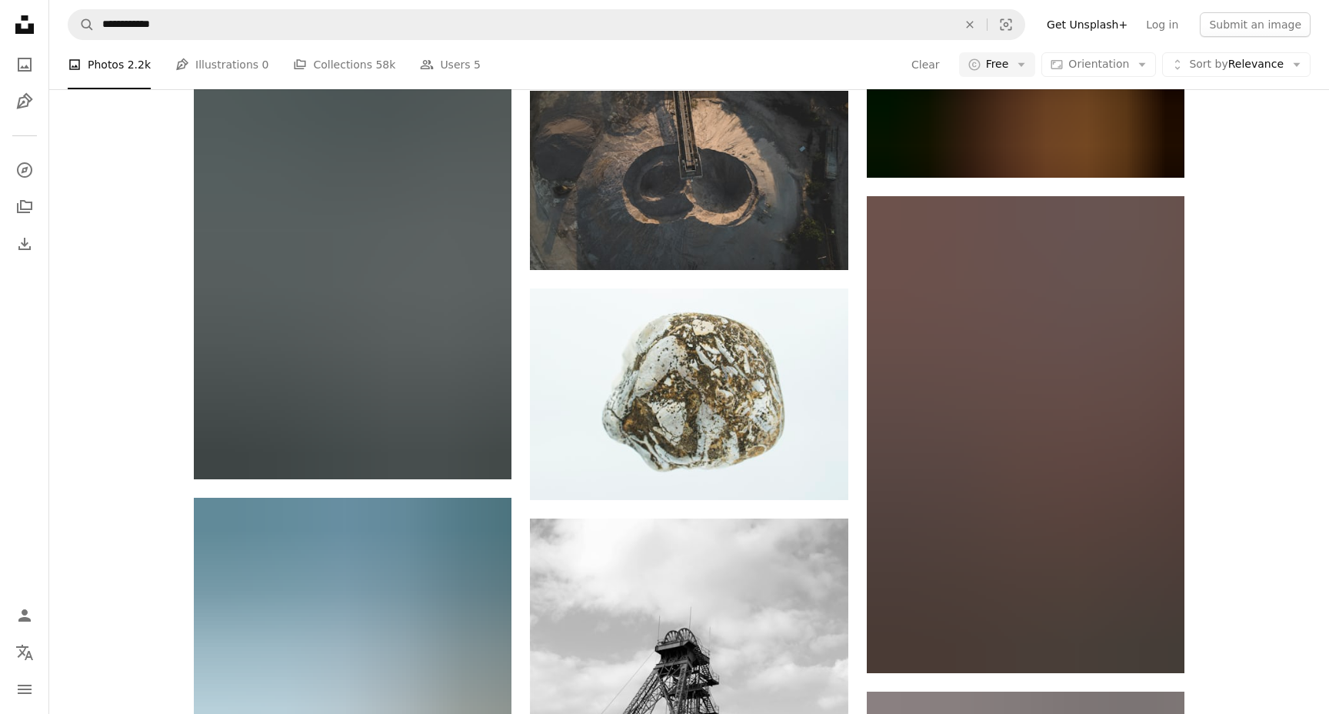
scroll to position [50781, 0]
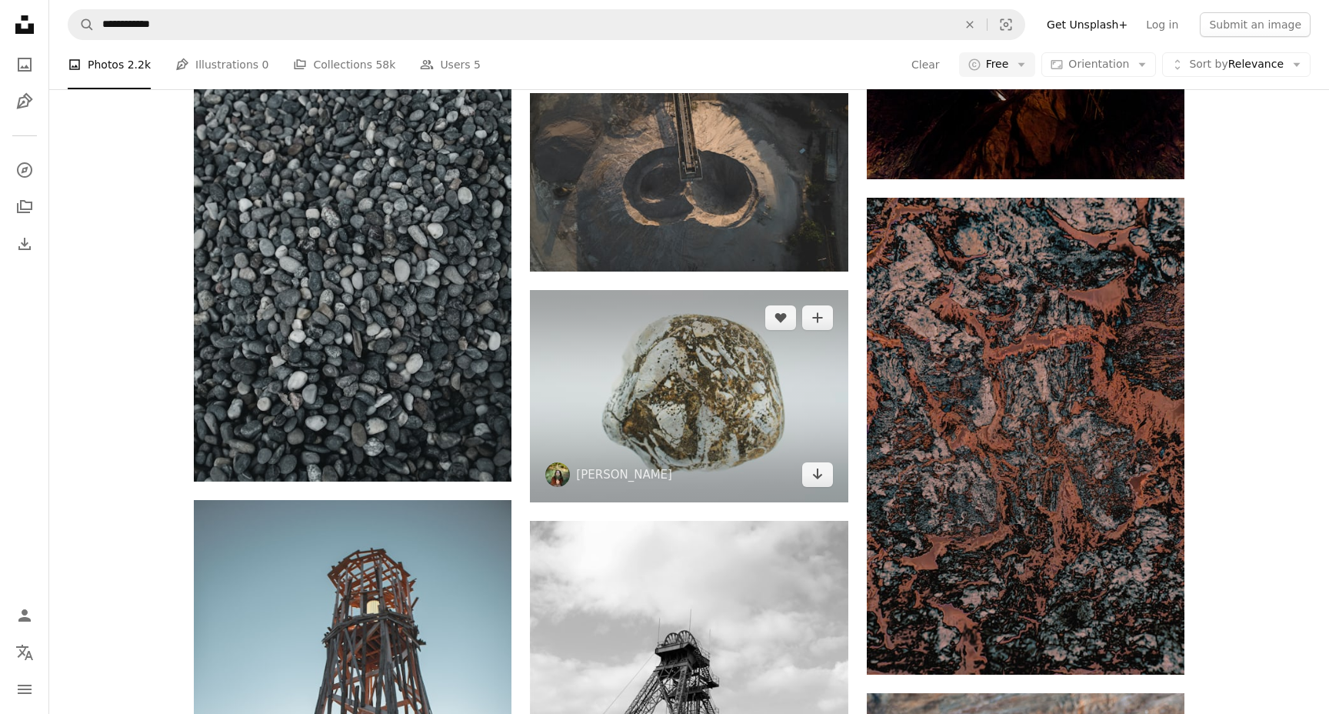
click at [744, 316] on img at bounding box center [689, 395] width 318 height 211
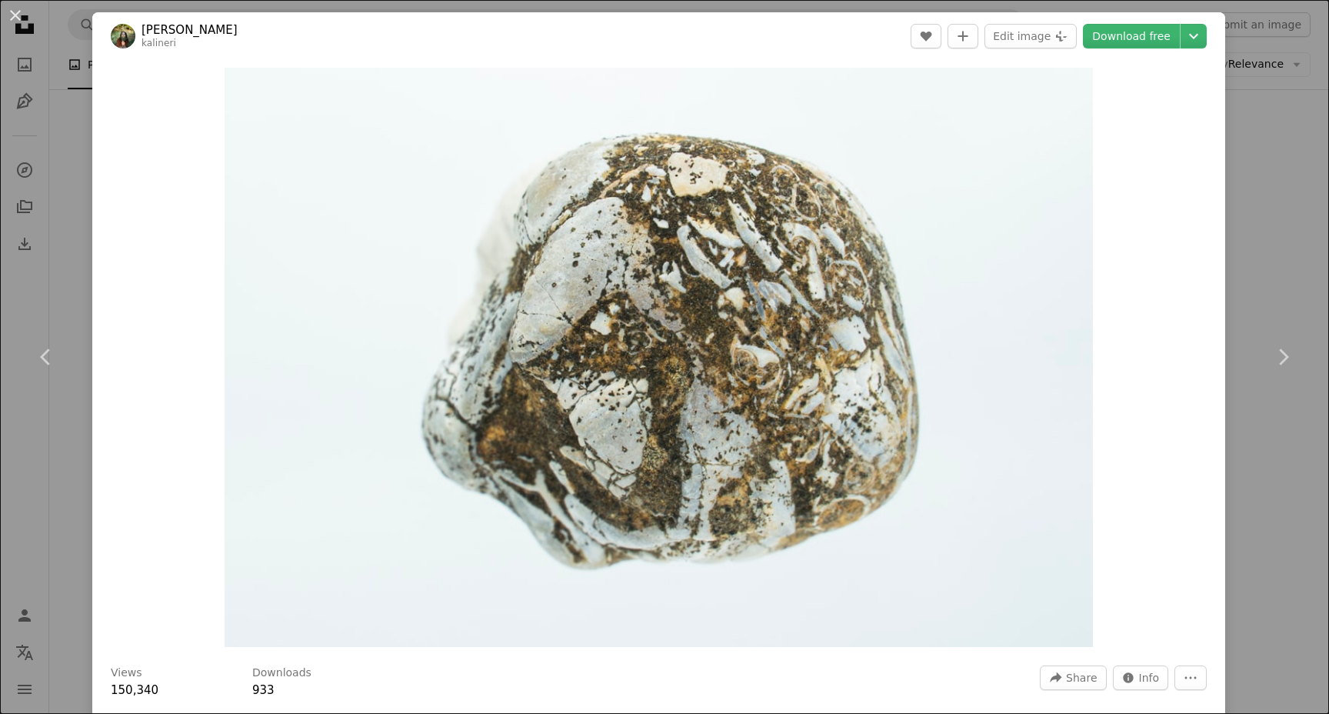
click at [1270, 118] on div "An X shape Chevron left Chevron right [PERSON_NAME] kalineri A heart A plus sig…" at bounding box center [664, 357] width 1329 height 714
